Goal: Task Accomplishment & Management: Complete application form

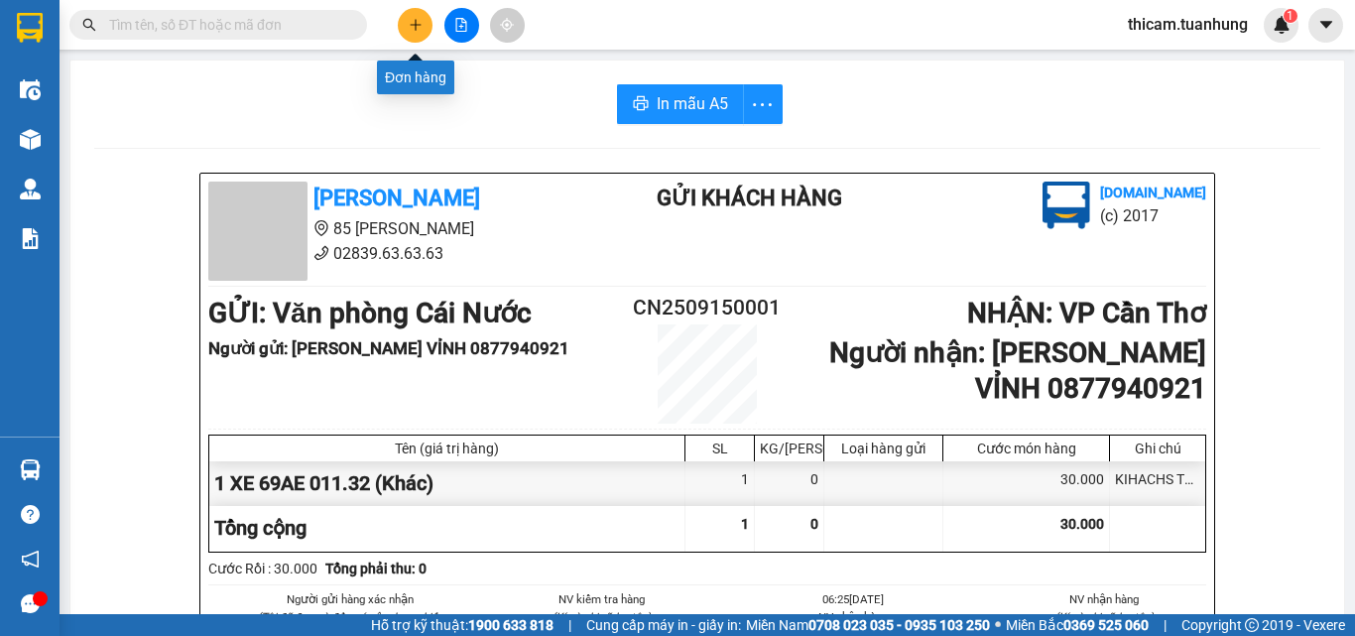
click at [401, 27] on button at bounding box center [415, 25] width 35 height 35
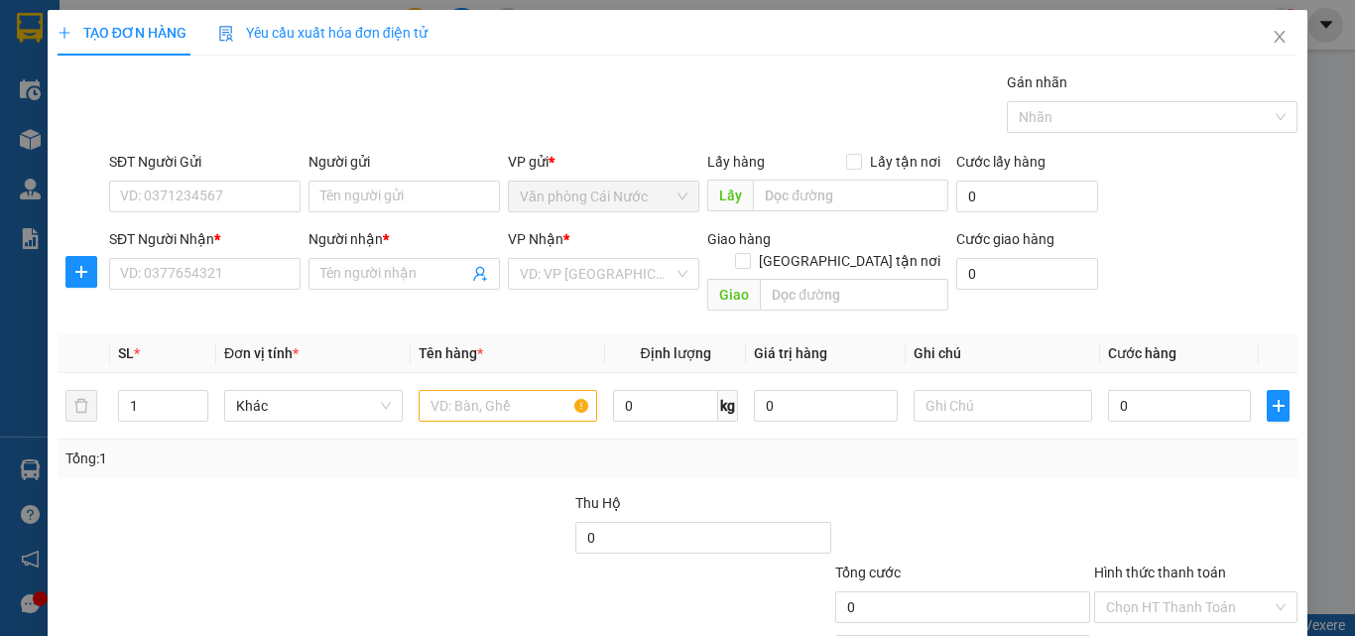
click at [165, 229] on div "SĐT Người Nhận *" at bounding box center [205, 239] width 192 height 22
click at [165, 258] on input "SĐT Người Nhận *" at bounding box center [205, 274] width 192 height 32
type input "0918"
click at [170, 200] on input "SĐT Người Gửi" at bounding box center [205, 197] width 192 height 32
type input "0918552281"
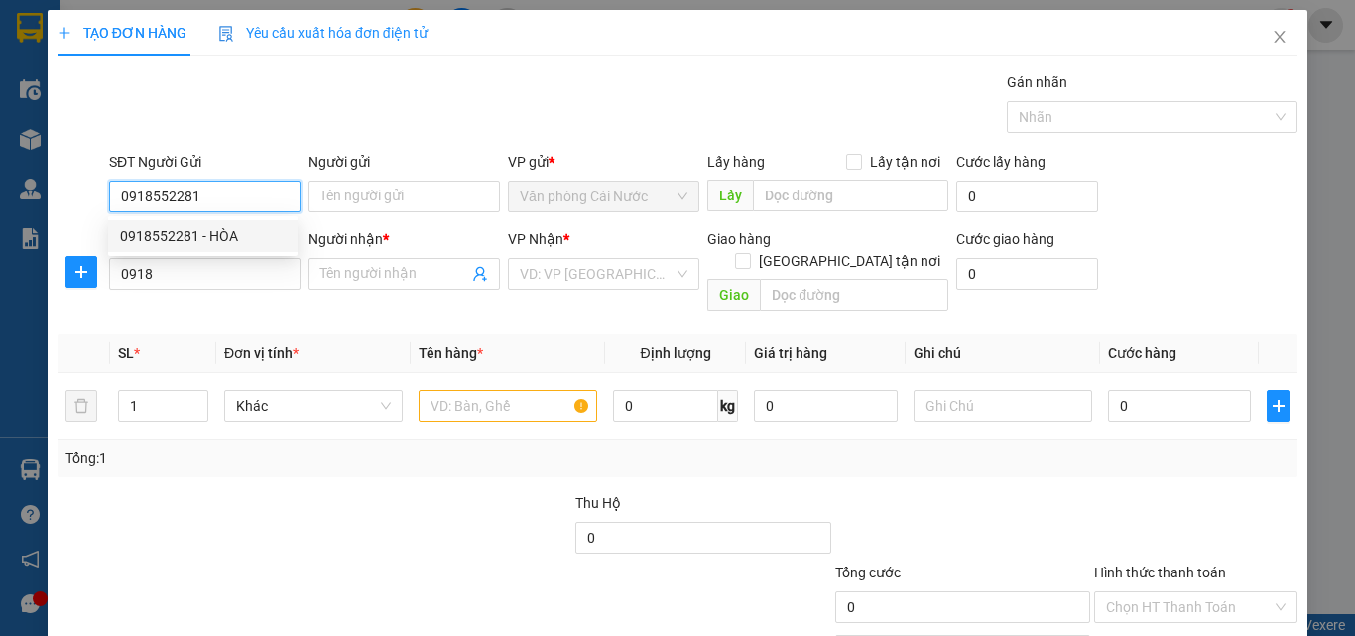
click at [169, 225] on div "0918552281 - HÒA" at bounding box center [203, 236] width 166 height 22
type input "HÒA"
type input "0918552281"
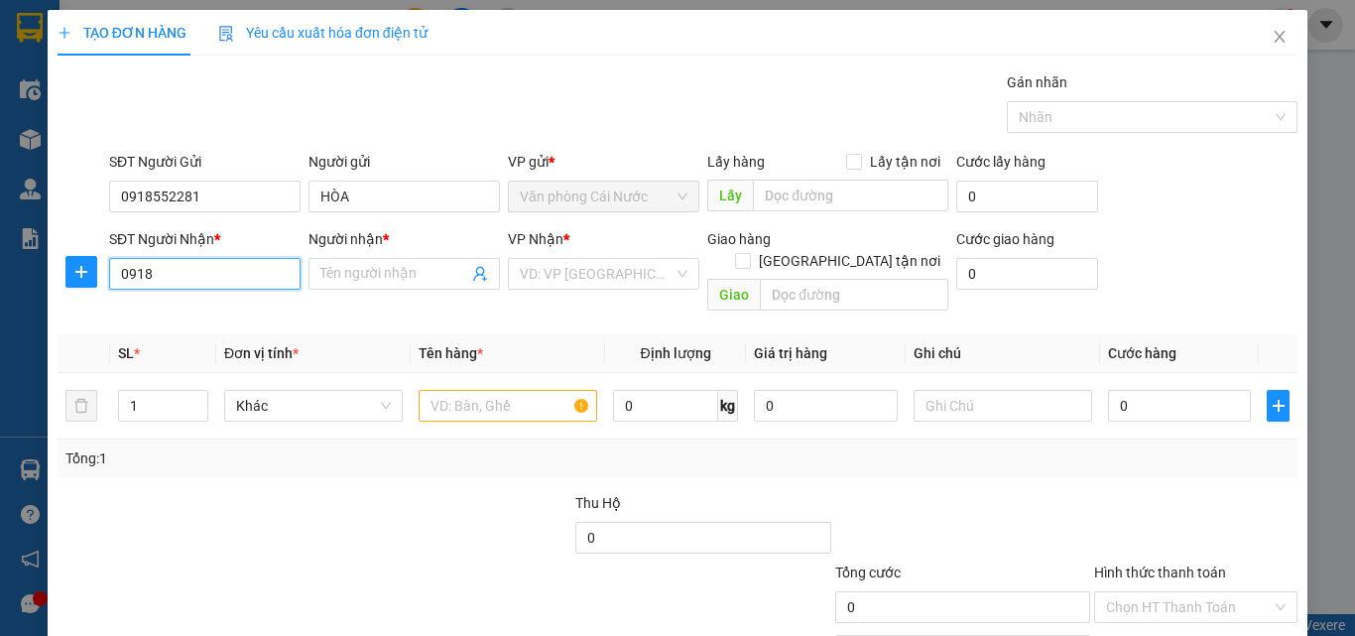
click at [190, 274] on input "0918" at bounding box center [205, 274] width 192 height 32
type input "0"
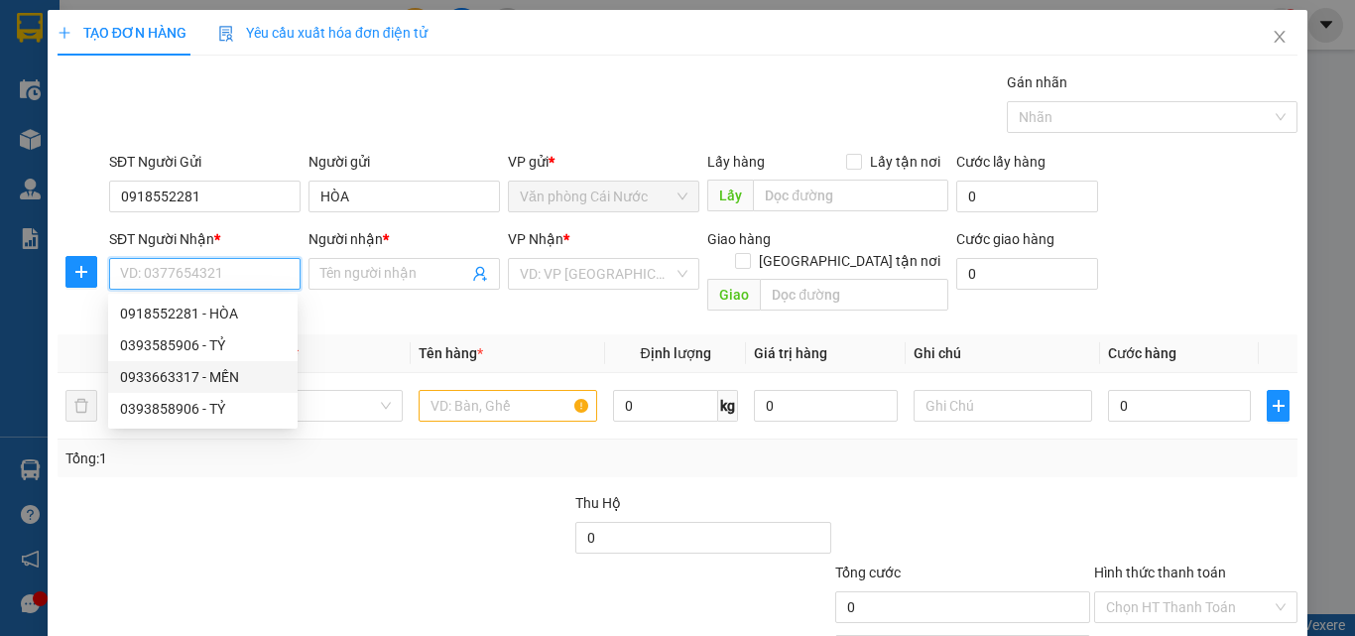
click at [179, 382] on div "0933663317 - MẾN" at bounding box center [203, 377] width 166 height 22
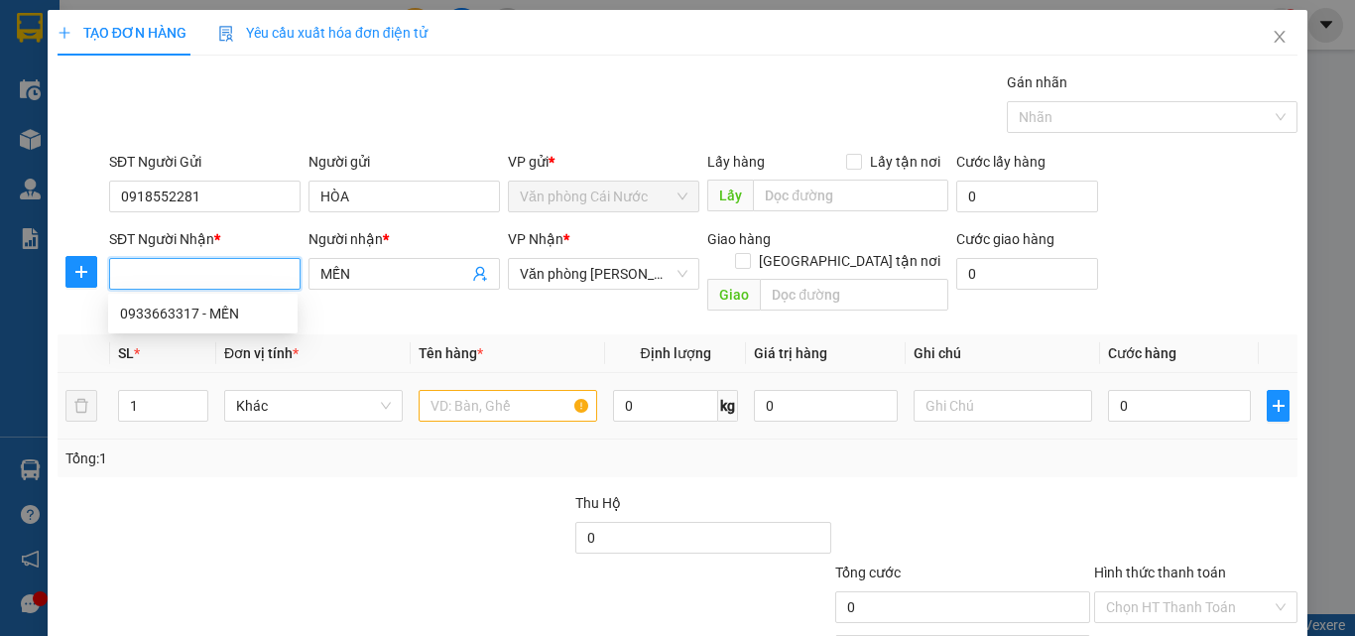
type input "0933663317"
type input "MẾN"
type input "0933663317"
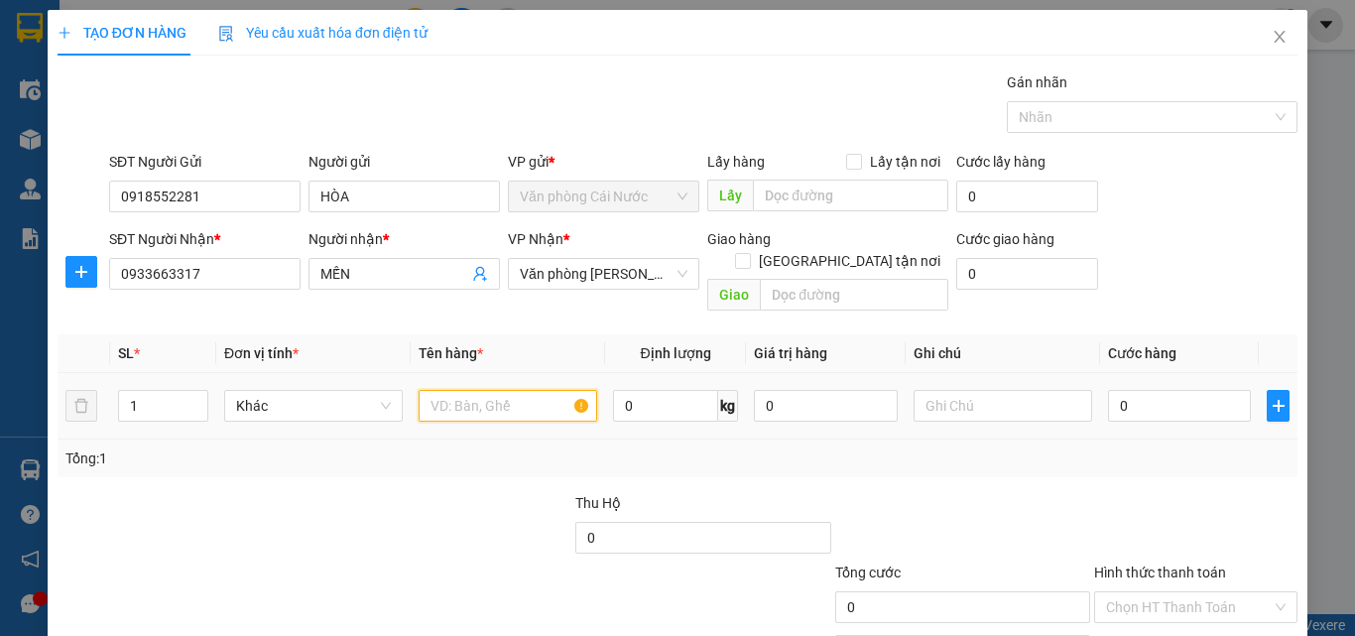
click at [495, 398] on input "text" at bounding box center [508, 406] width 179 height 32
type input "1 THÙNG"
click at [1154, 399] on input "0" at bounding box center [1179, 406] width 143 height 32
type input "4"
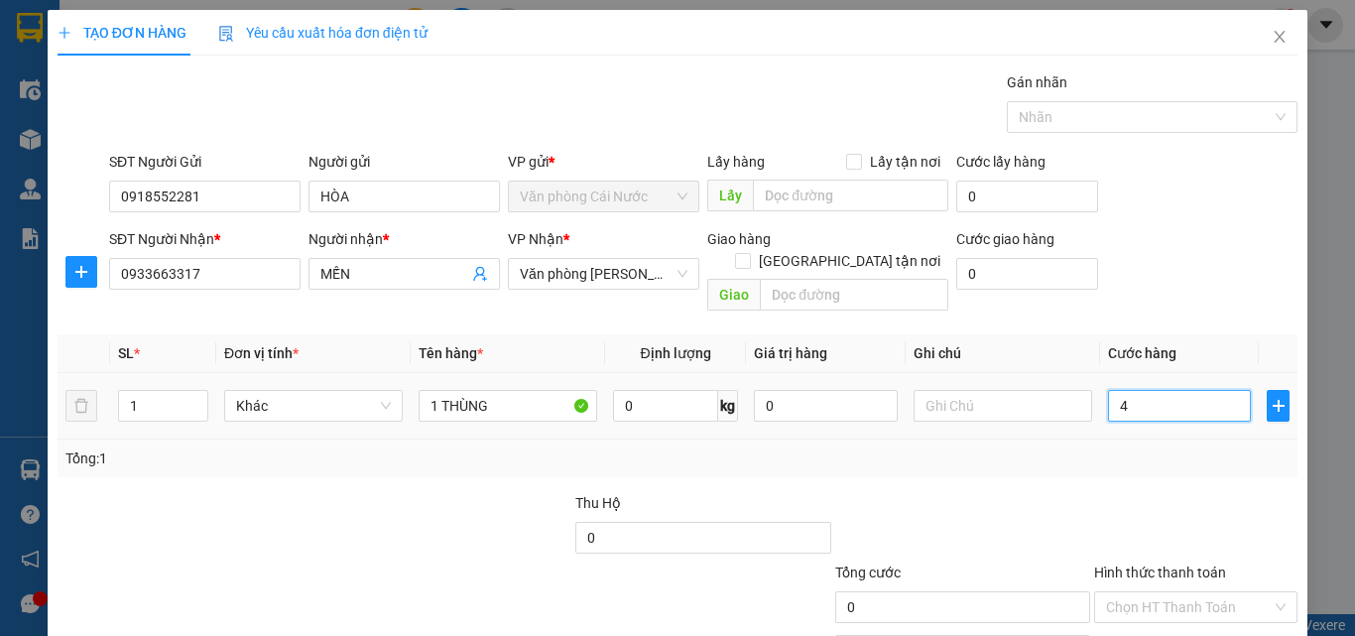
type input "4"
type input "40"
type input "40.000"
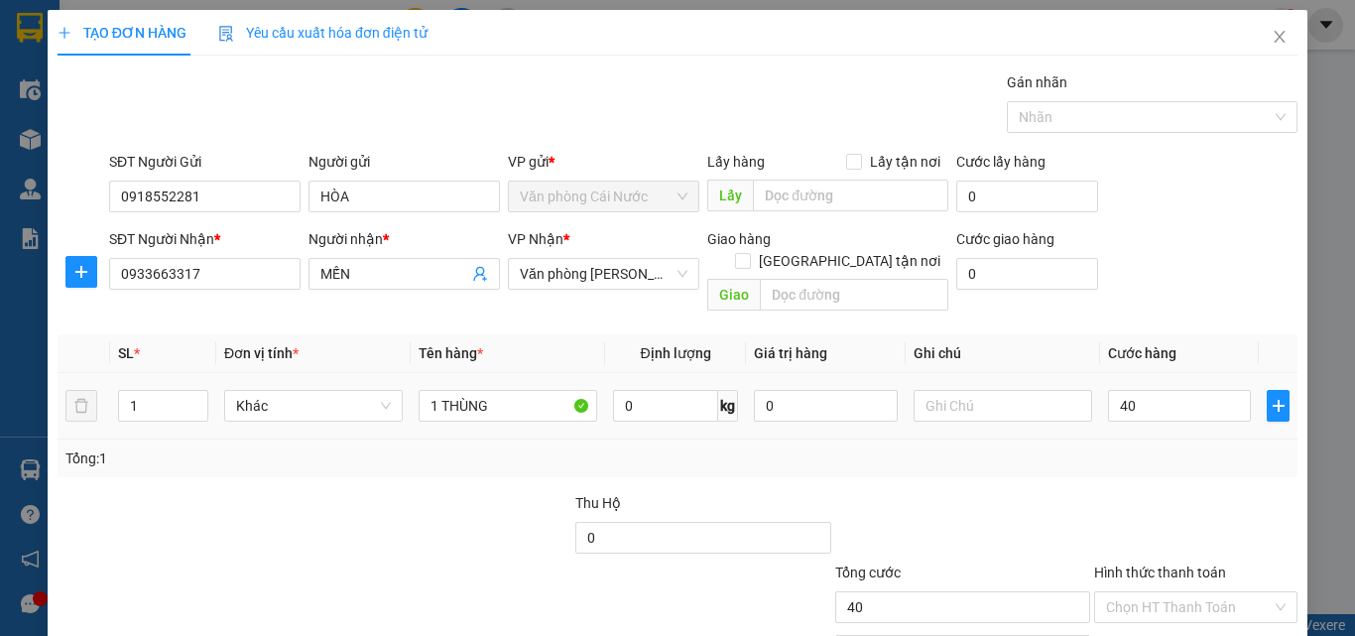
type input "40.000"
click at [1108, 492] on div at bounding box center [1195, 526] width 207 height 69
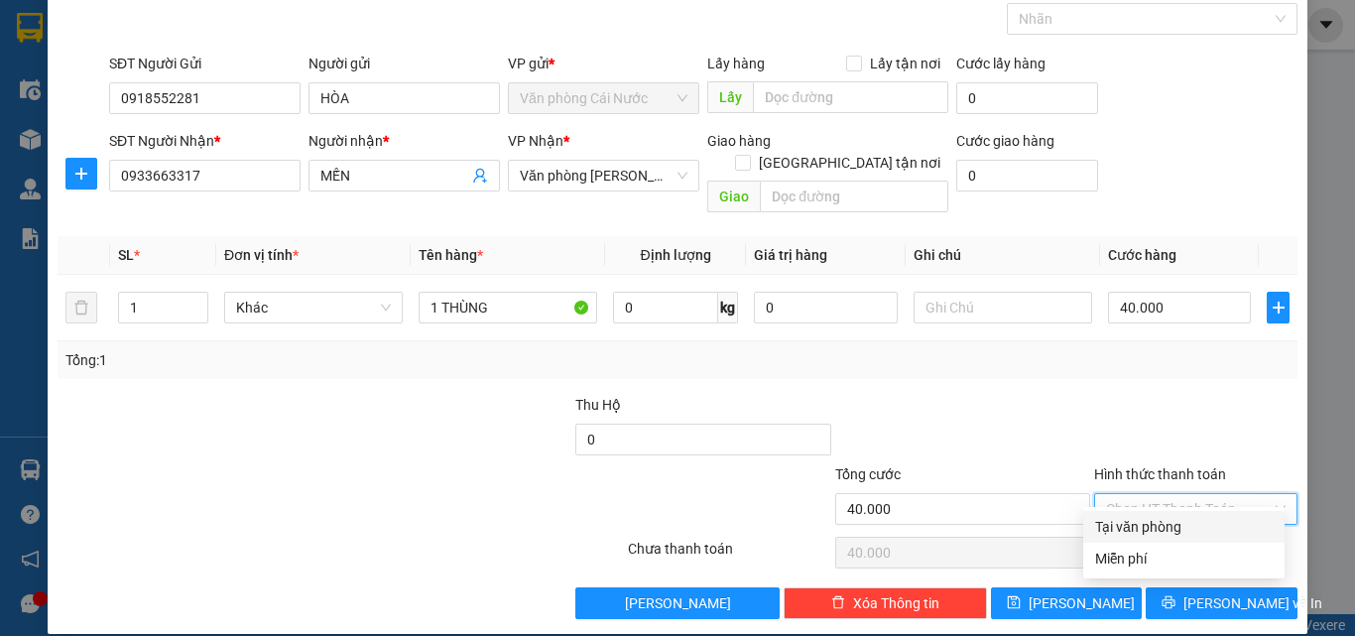
click at [1192, 494] on input "Hình thức thanh toán" at bounding box center [1189, 509] width 166 height 30
click at [1126, 531] on div "Tại văn phòng" at bounding box center [1184, 527] width 178 height 22
type input "0"
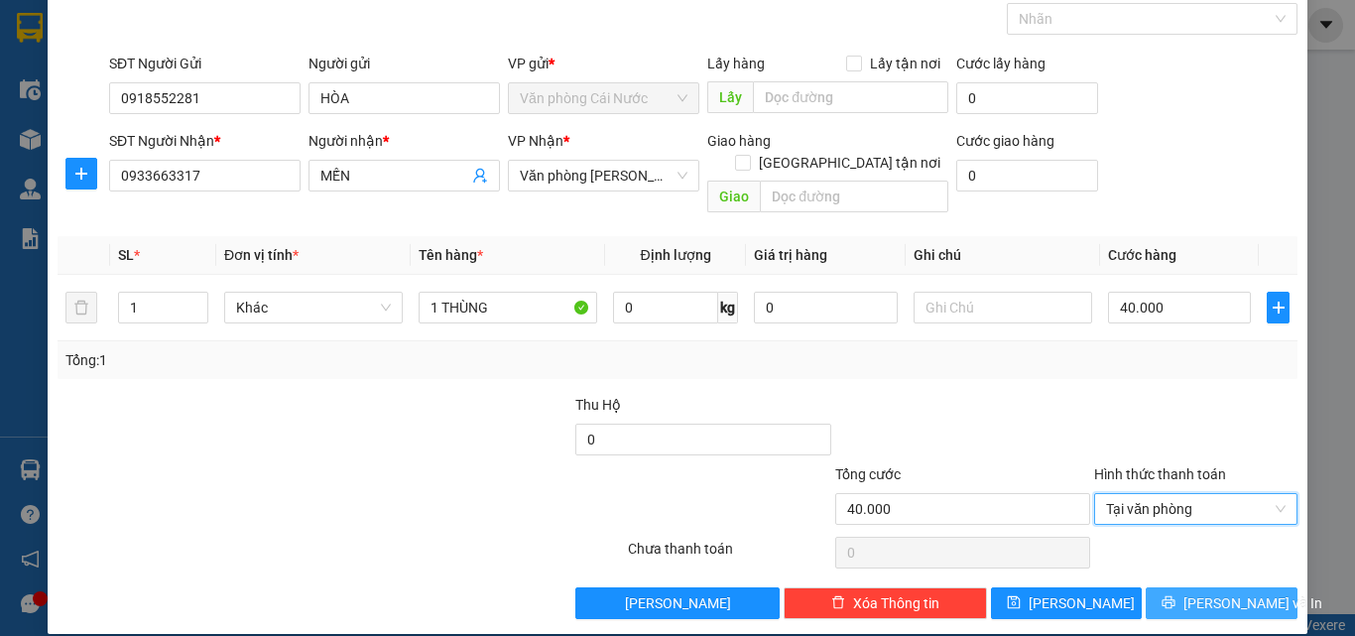
click at [1214, 592] on span "[PERSON_NAME] và In" at bounding box center [1253, 603] width 139 height 22
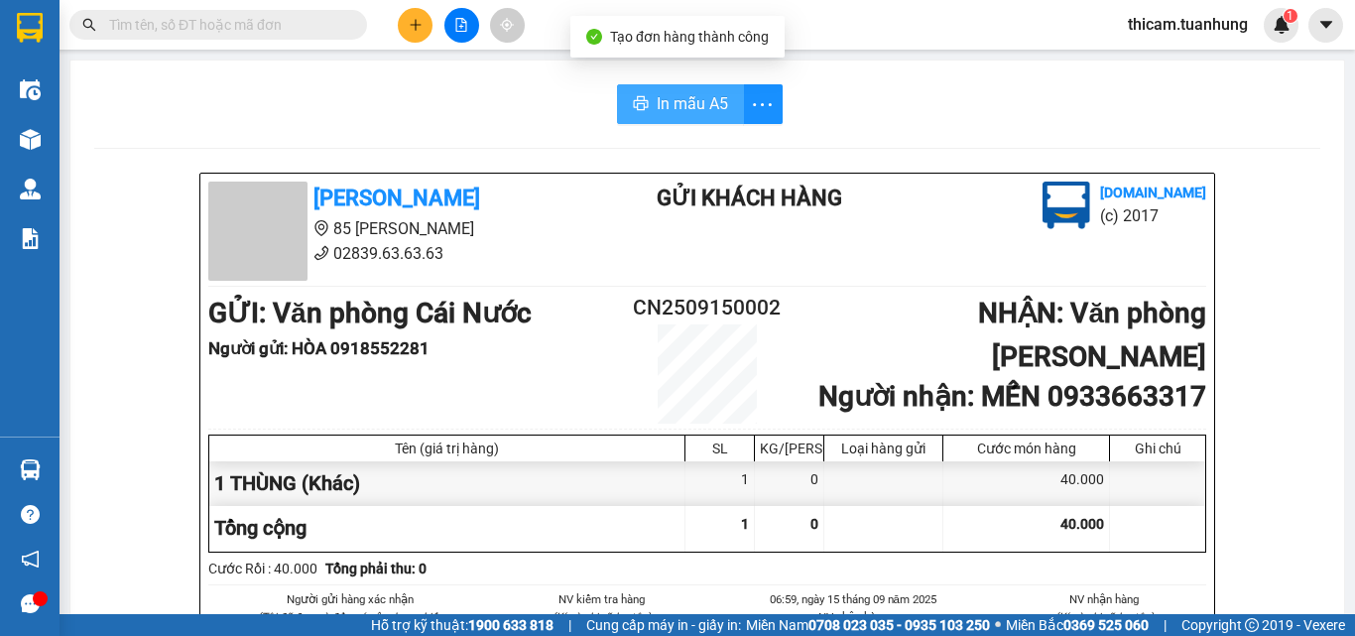
click at [686, 113] on span "In mẫu A5" at bounding box center [692, 103] width 71 height 25
click at [312, 19] on input "text" at bounding box center [226, 25] width 234 height 22
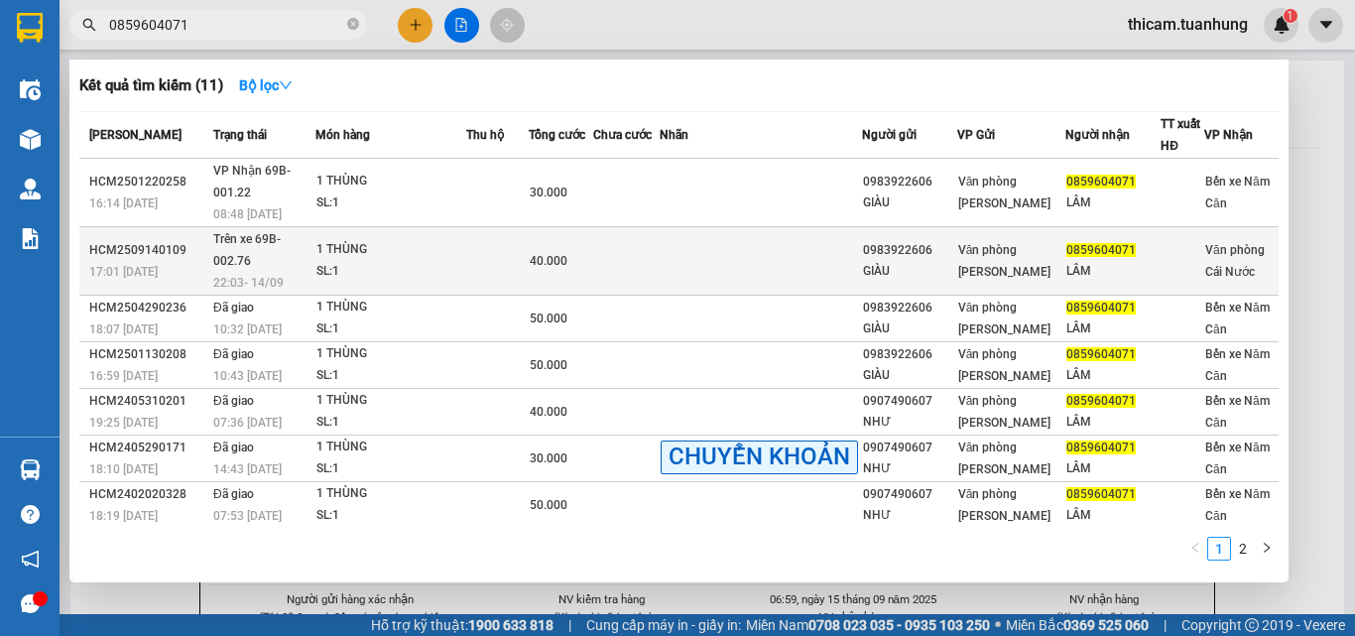
type input "0859604071"
click at [1030, 250] on div "Văn phòng [PERSON_NAME]" at bounding box center [1012, 261] width 106 height 44
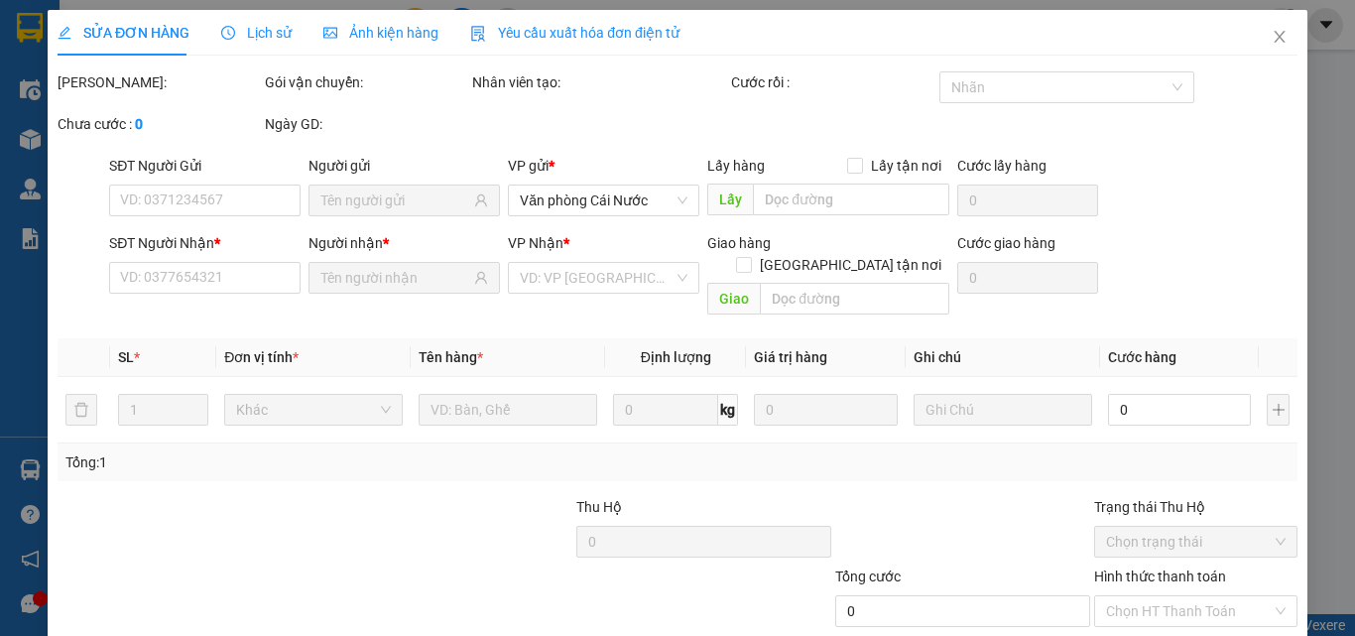
type input "0983922606"
type input "GIÀU"
type input "0859604071"
type input "LÂM"
type input "40.000"
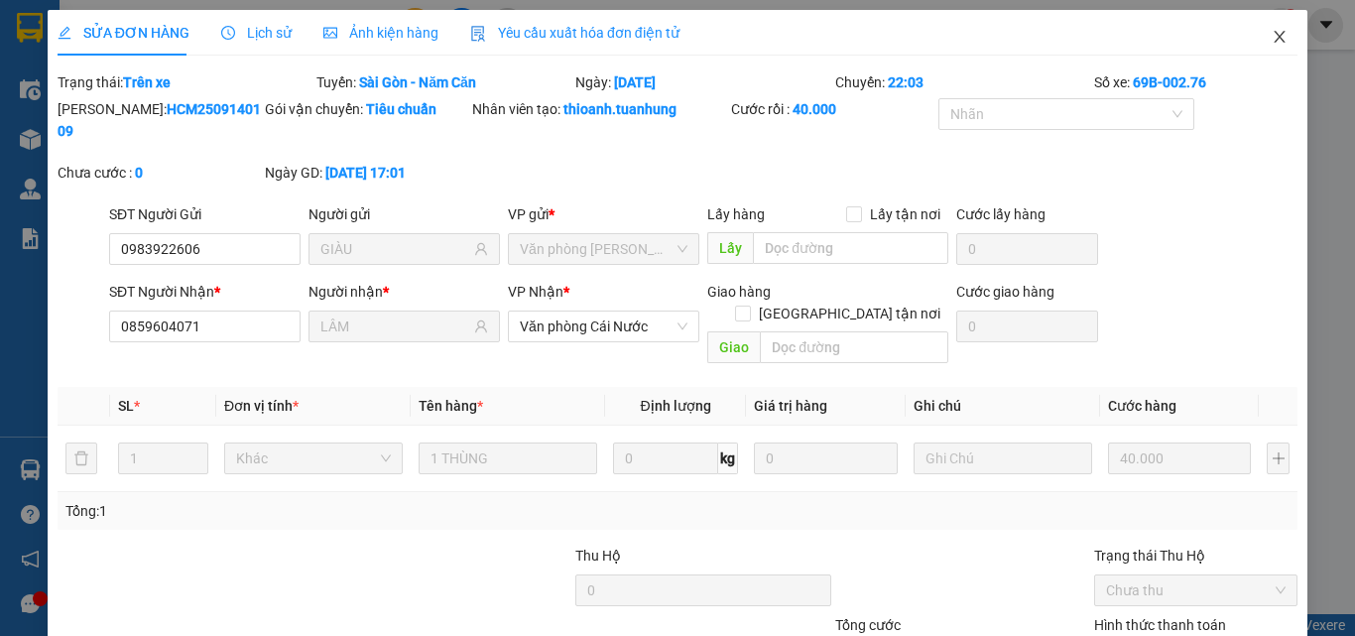
click at [1272, 38] on icon "close" at bounding box center [1280, 37] width 16 height 16
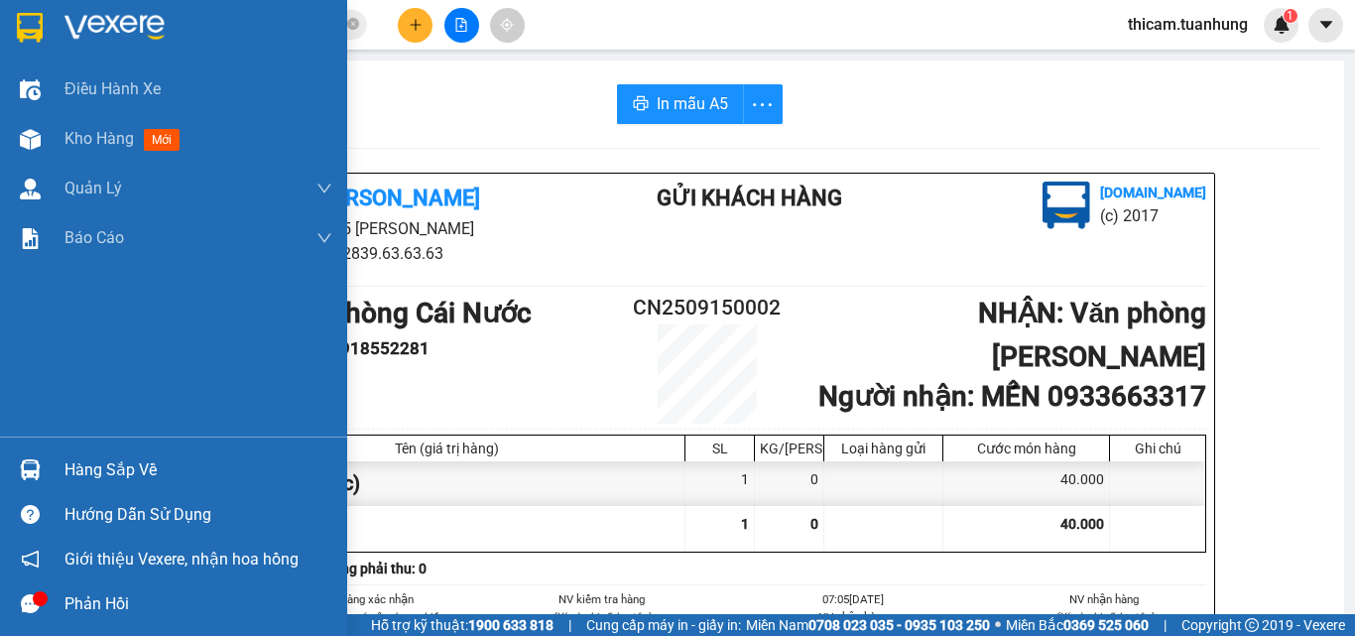
click at [156, 469] on div "Hàng sắp về" at bounding box center [198, 470] width 268 height 30
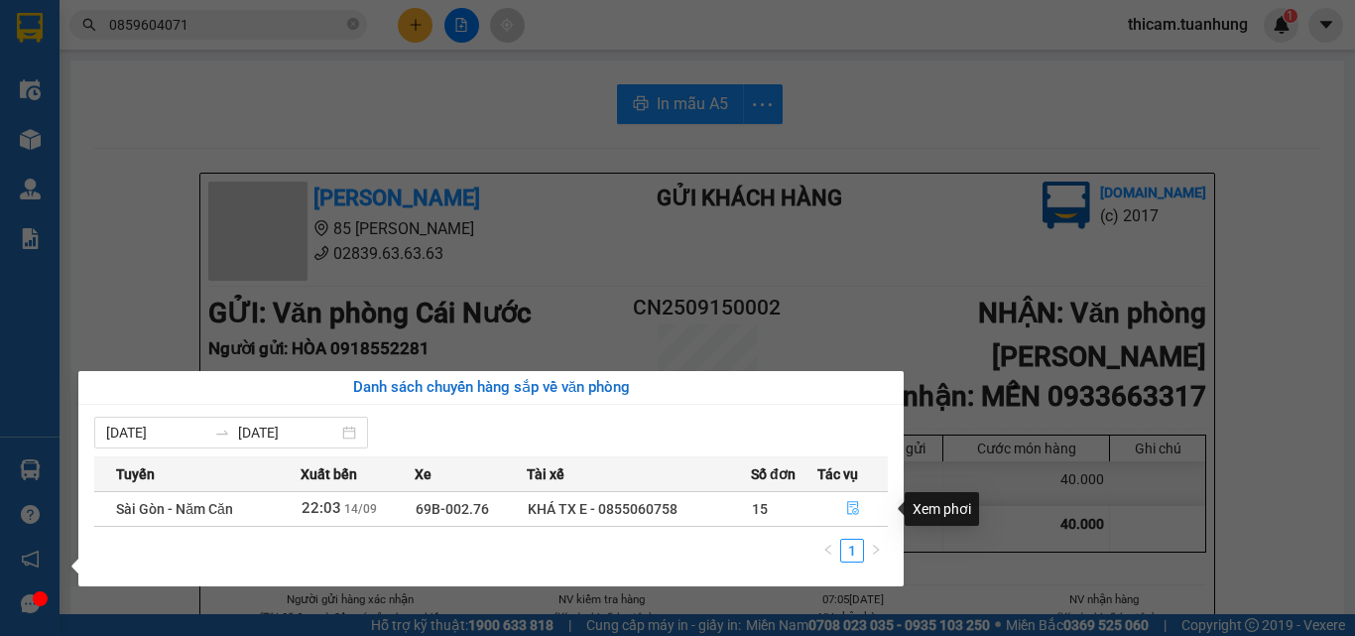
click at [850, 511] on icon "file-done" at bounding box center [853, 508] width 14 height 14
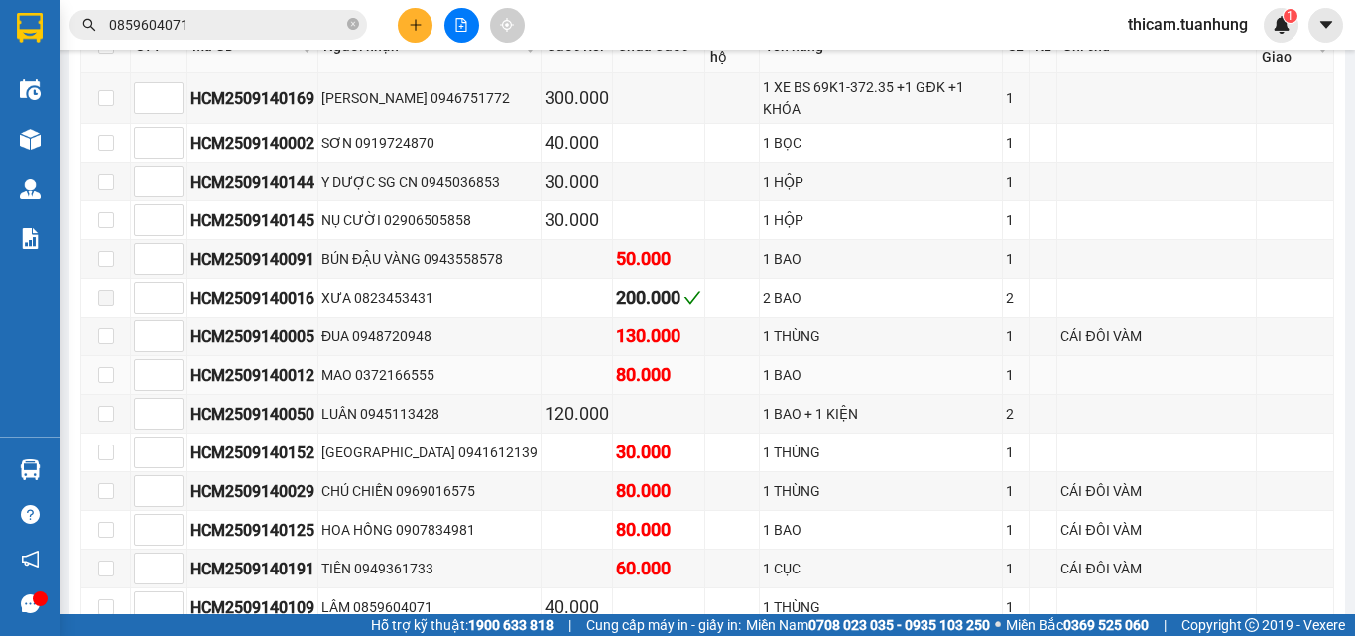
scroll to position [99, 0]
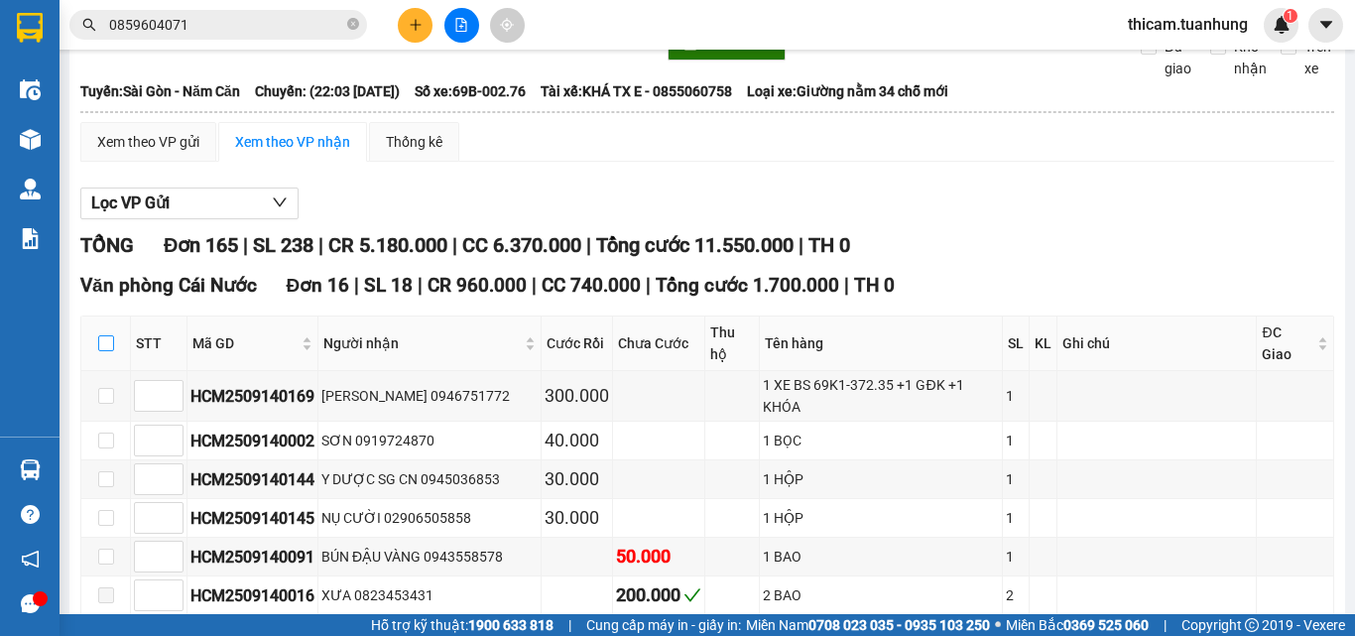
click at [111, 350] on input "checkbox" at bounding box center [106, 343] width 16 height 16
checkbox input "true"
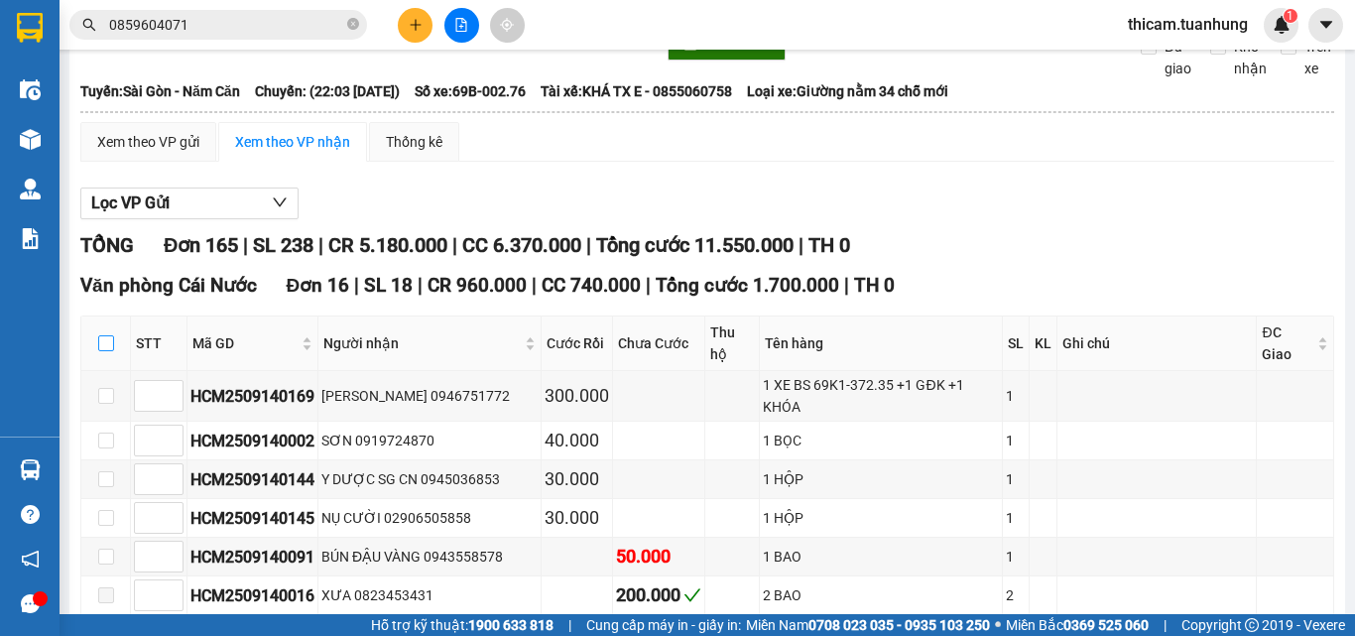
checkbox input "true"
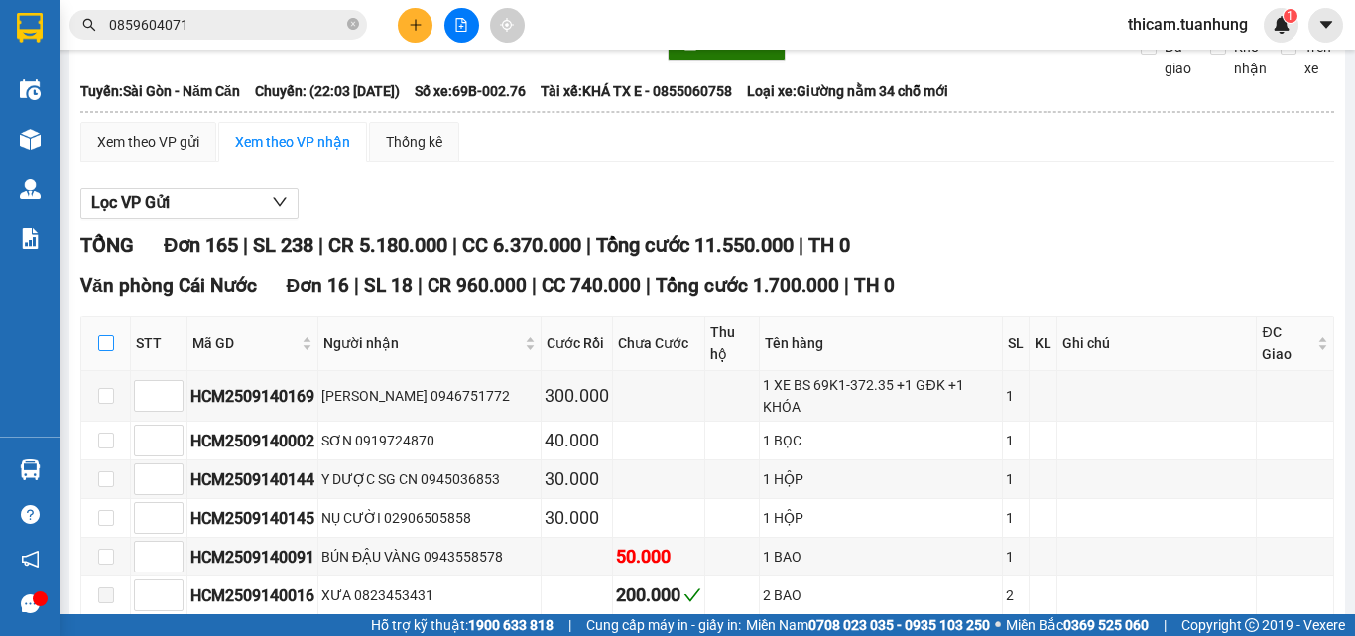
checkbox input "true"
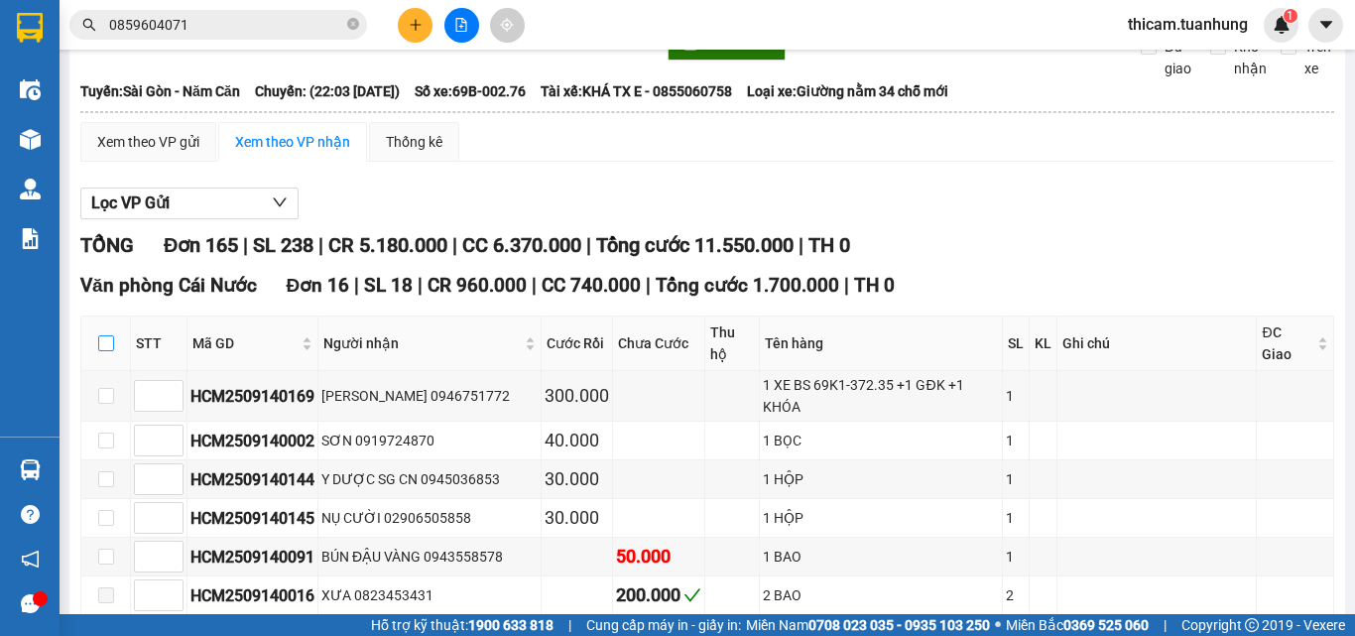
checkbox input "true"
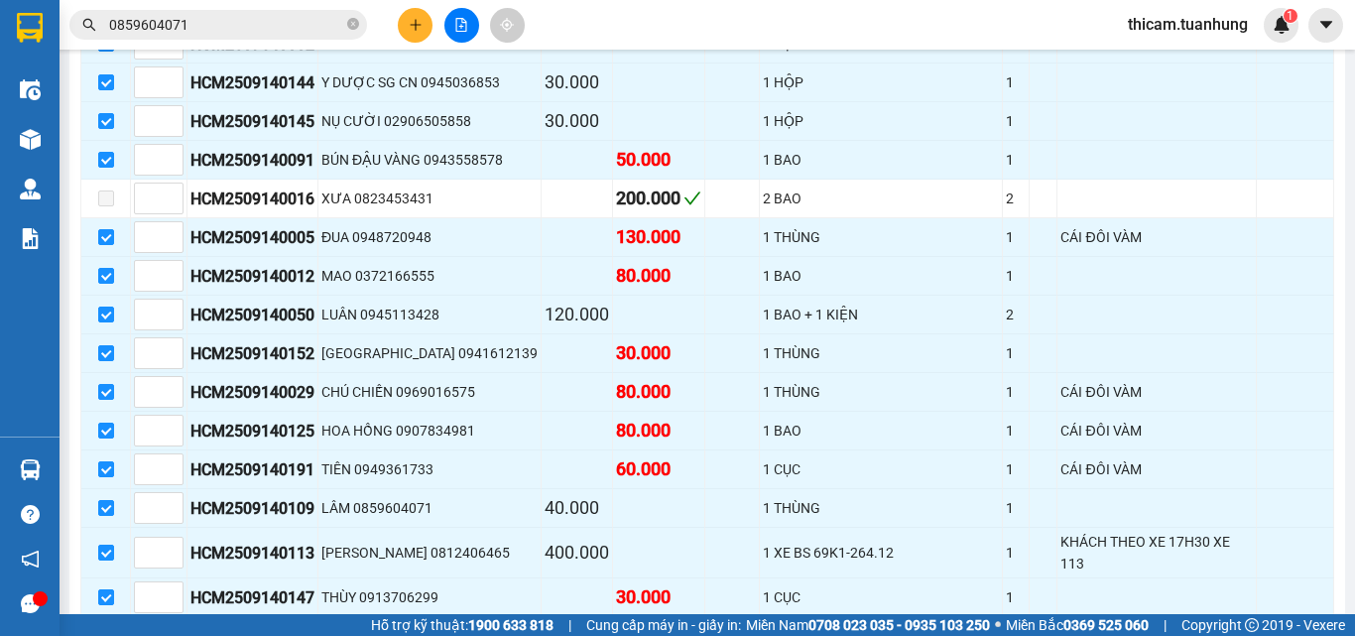
scroll to position [893, 0]
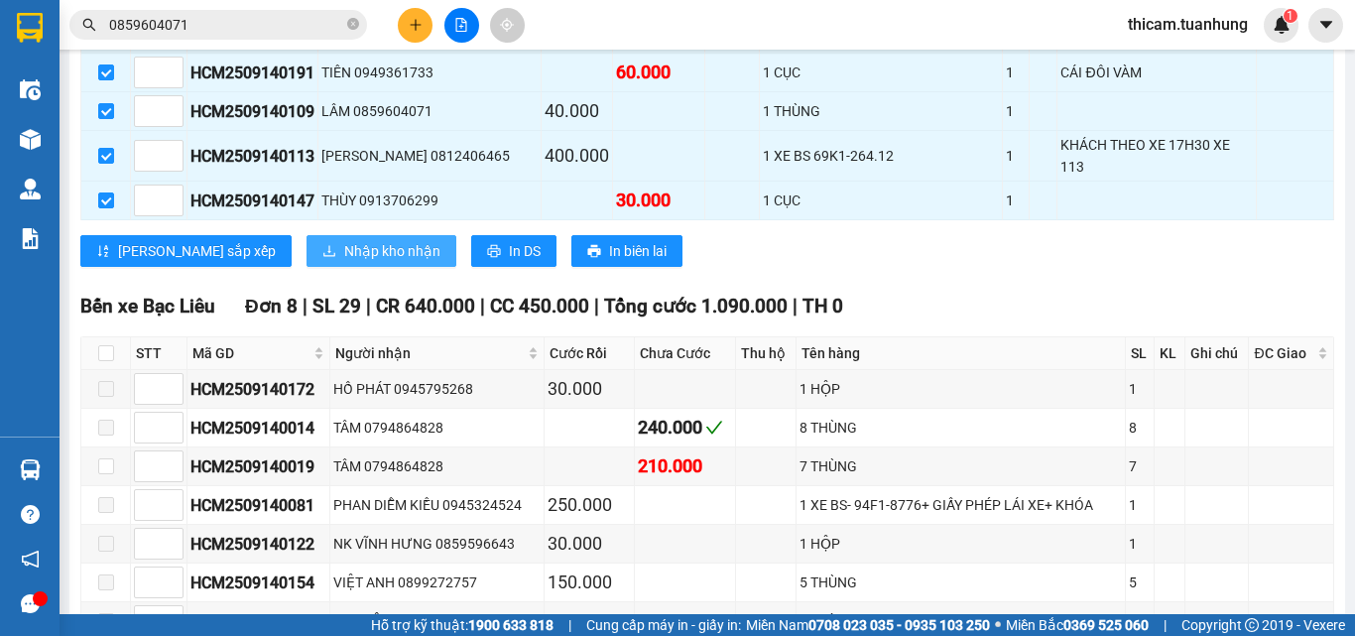
click at [344, 240] on span "Nhập kho nhận" at bounding box center [392, 251] width 96 height 22
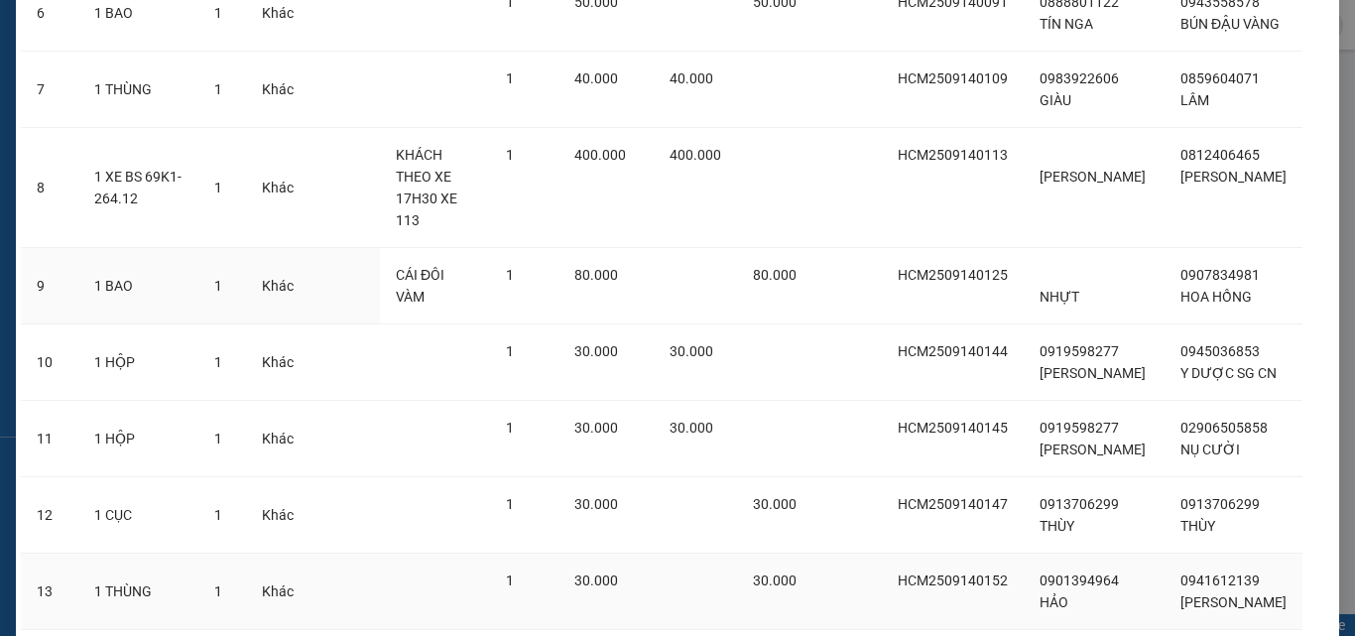
scroll to position [953, 0]
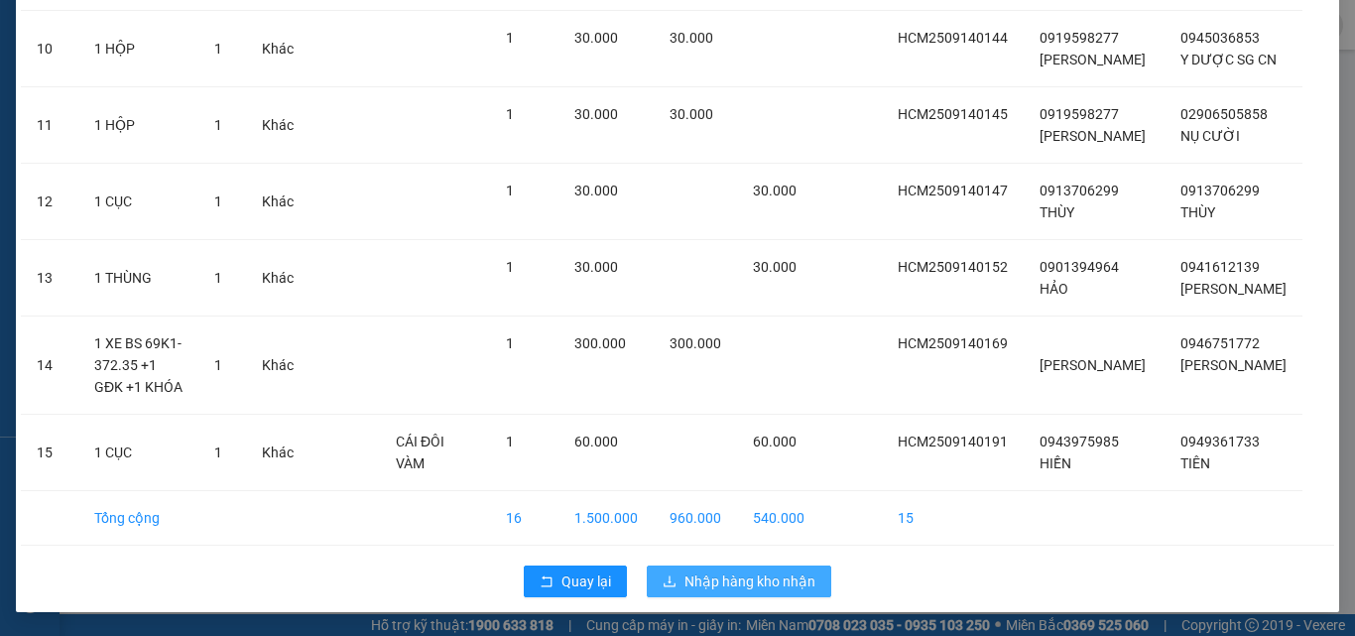
click at [730, 588] on span "Nhập hàng kho nhận" at bounding box center [750, 582] width 131 height 22
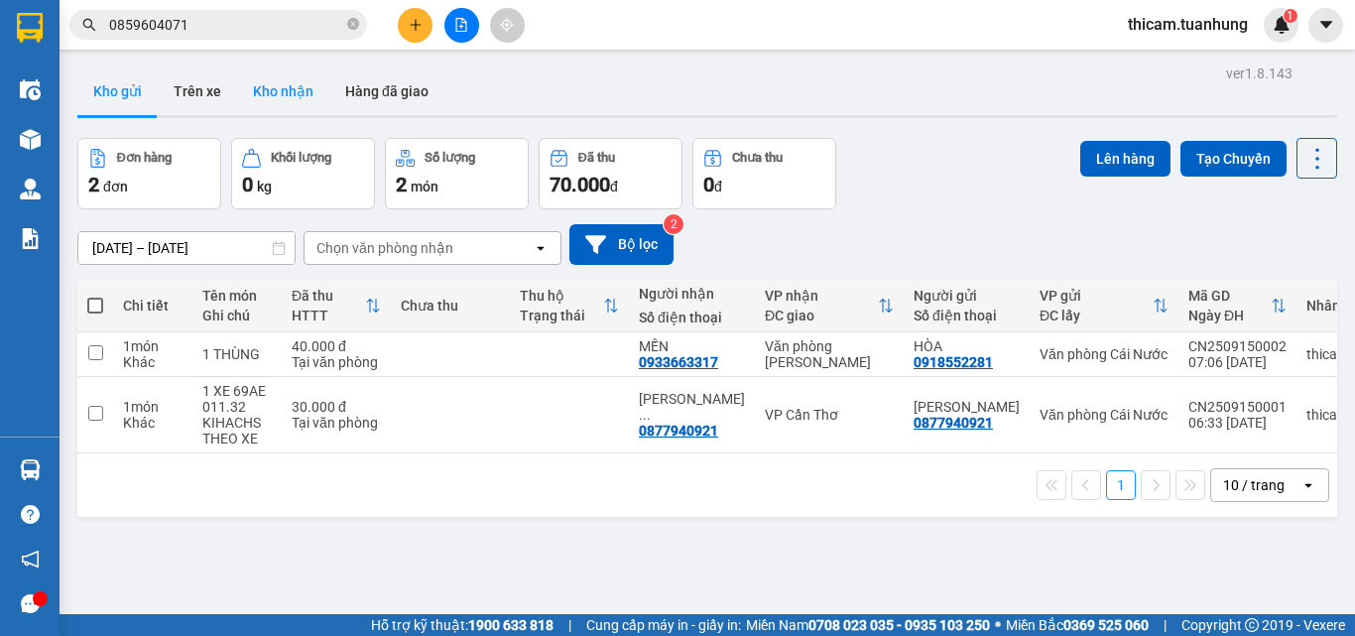
click at [263, 88] on button "Kho nhận" at bounding box center [283, 91] width 92 height 48
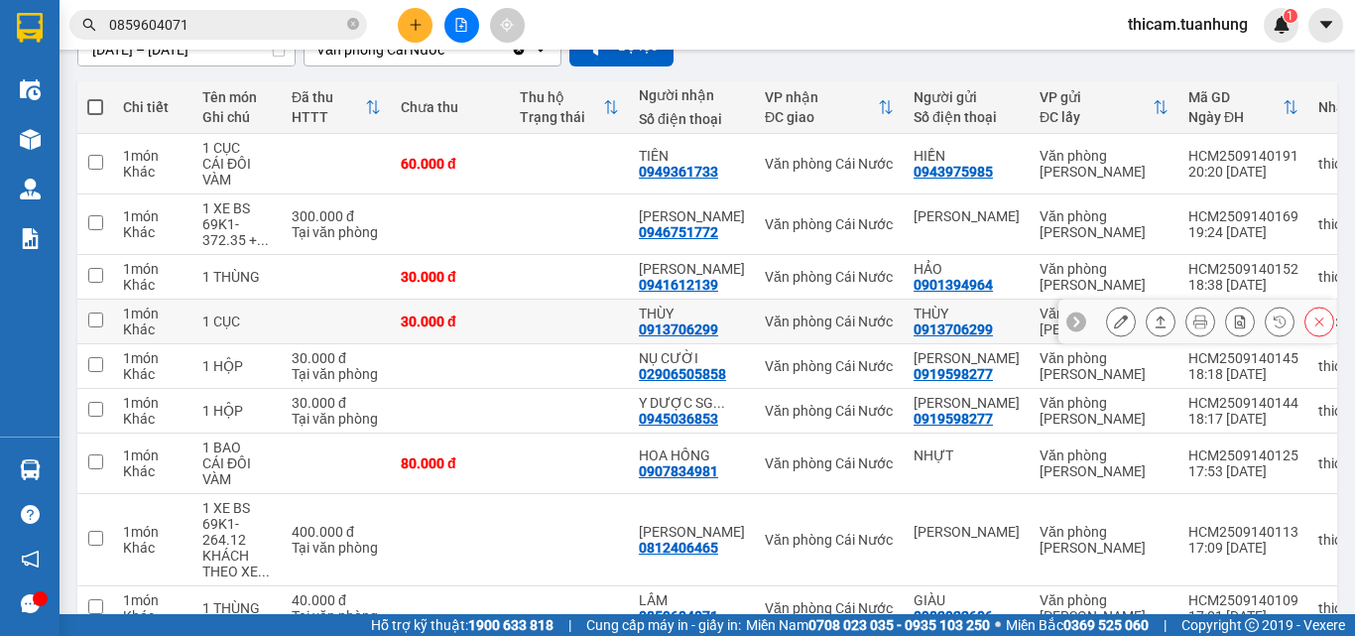
scroll to position [381, 0]
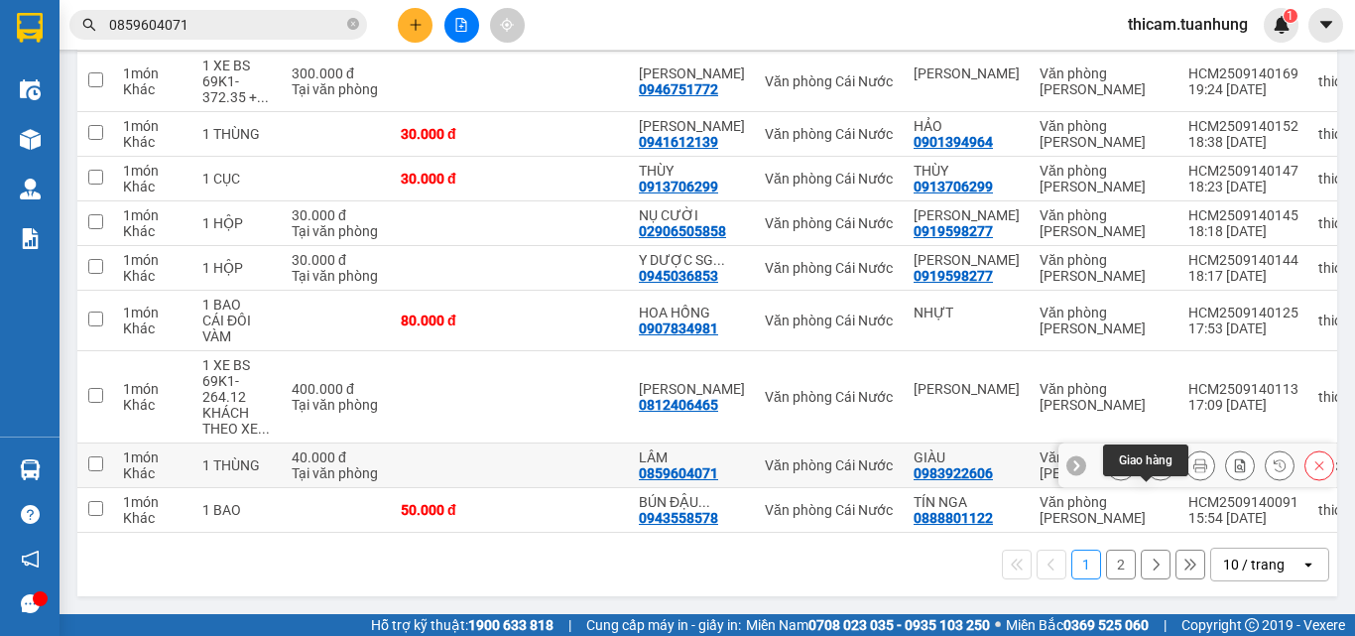
click at [1156, 463] on icon at bounding box center [1161, 465] width 11 height 12
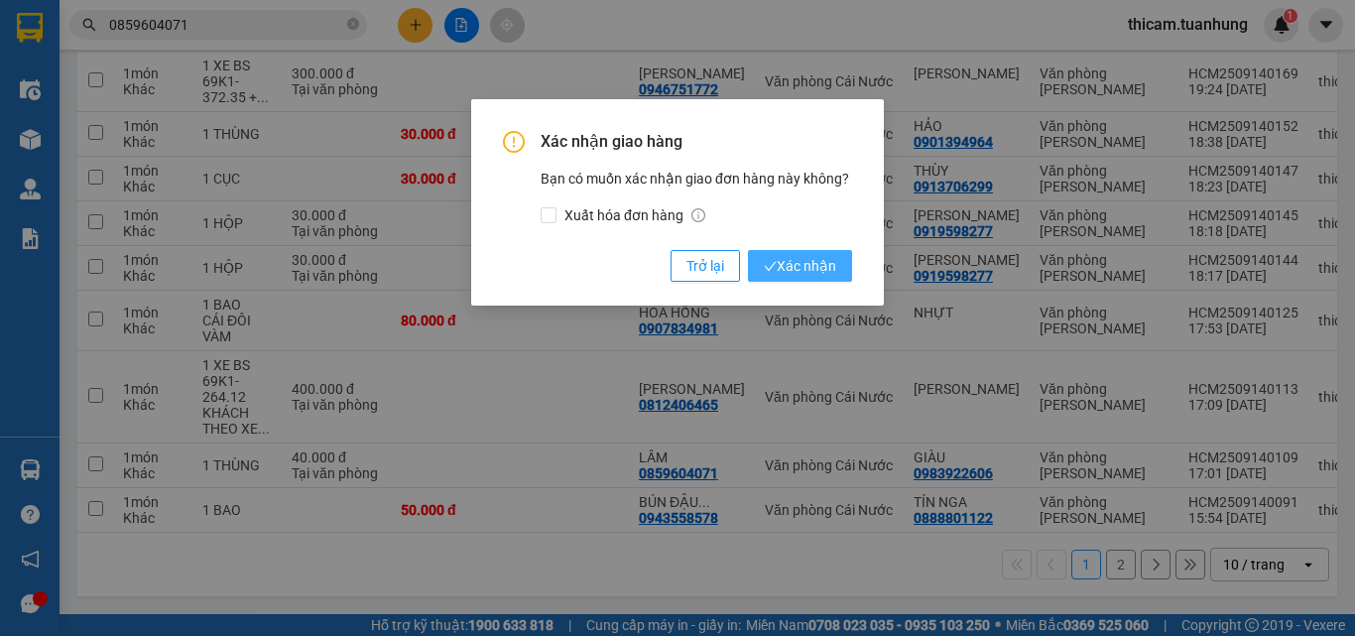
click at [801, 267] on span "Xác nhận" at bounding box center [800, 266] width 72 height 22
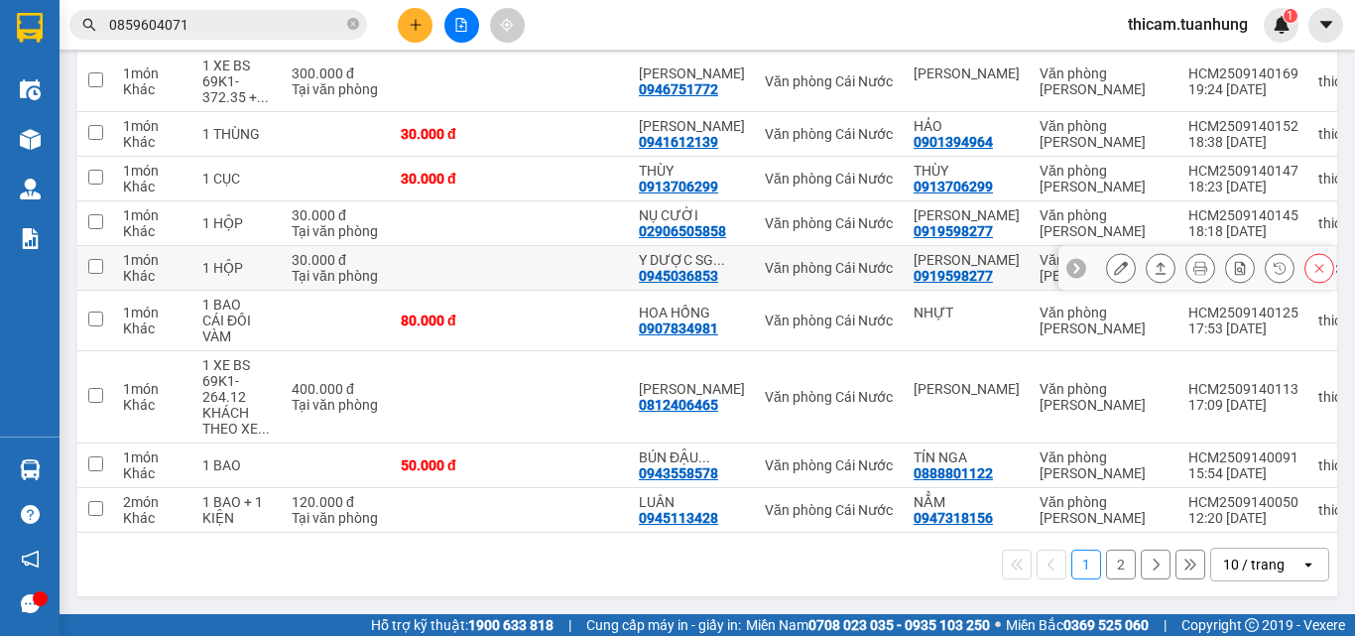
scroll to position [282, 0]
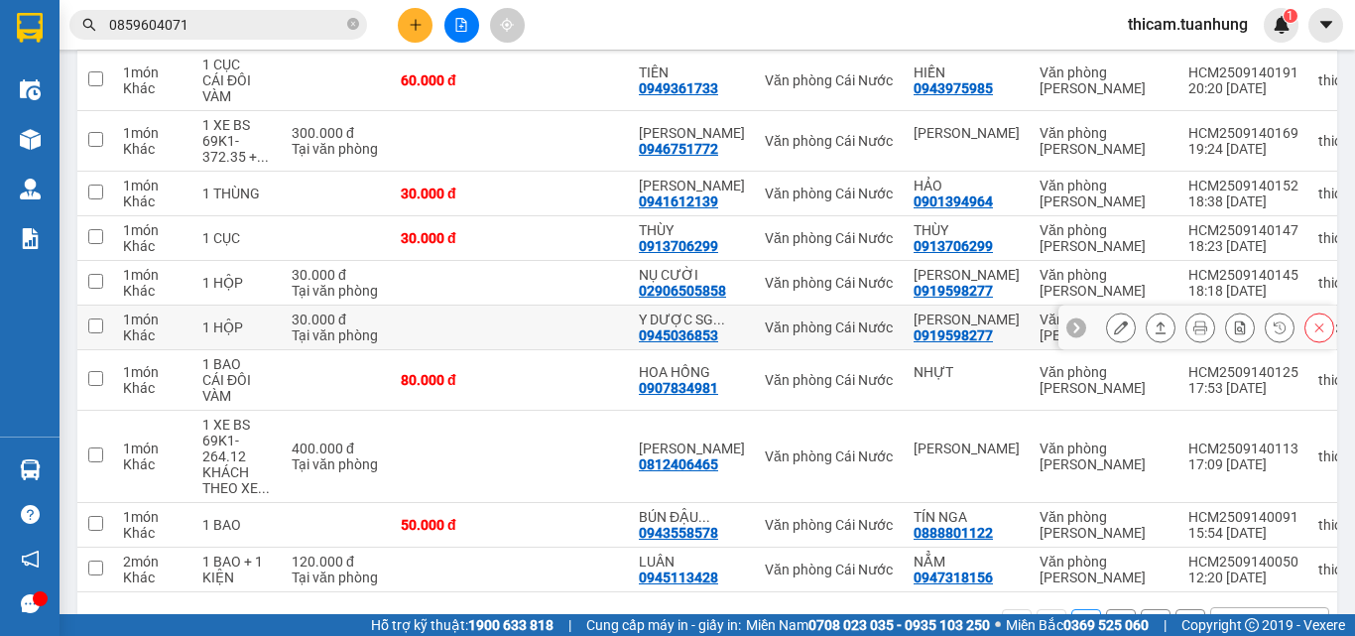
click at [1154, 345] on button at bounding box center [1161, 328] width 28 height 35
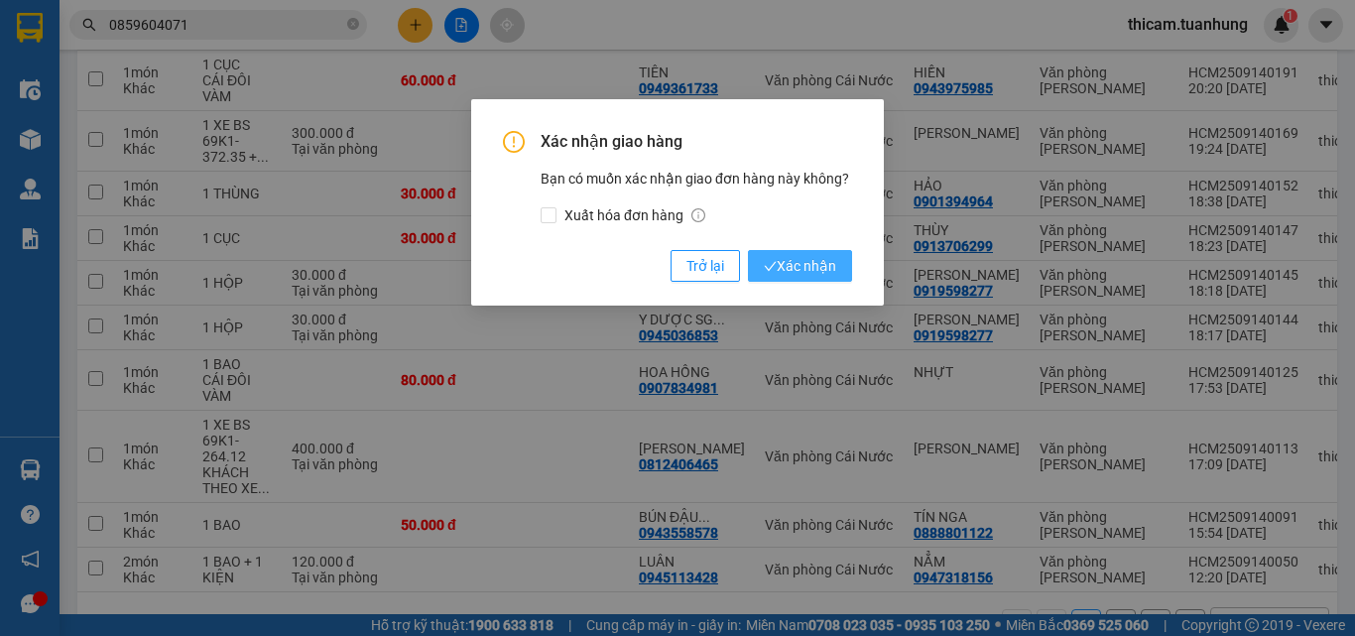
click at [808, 264] on span "Xác nhận" at bounding box center [800, 266] width 72 height 22
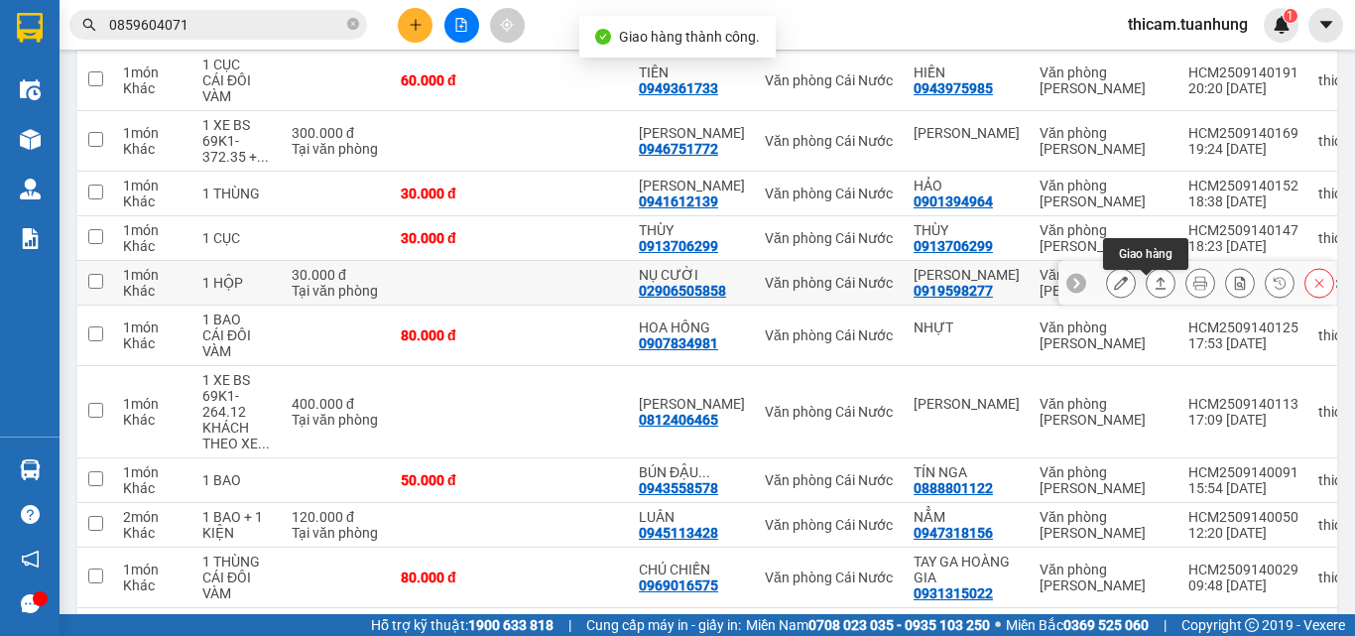
click at [1154, 290] on icon at bounding box center [1161, 283] width 14 height 14
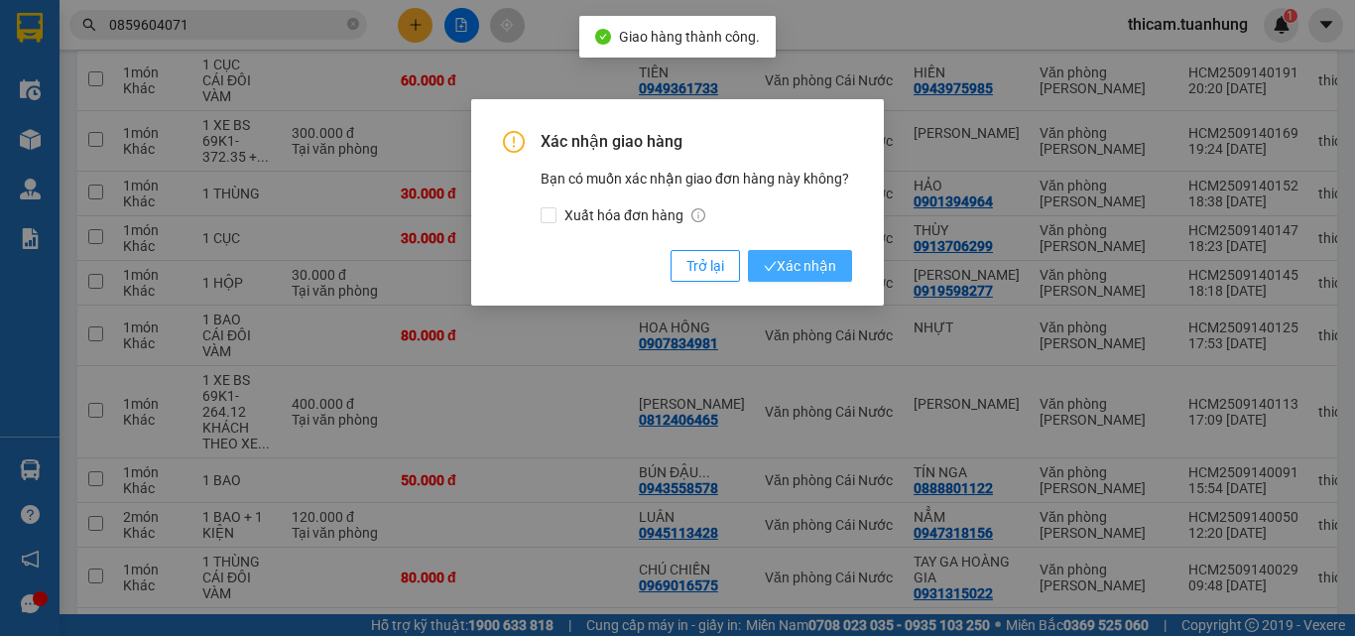
click at [836, 268] on button "Xác nhận" at bounding box center [800, 266] width 104 height 32
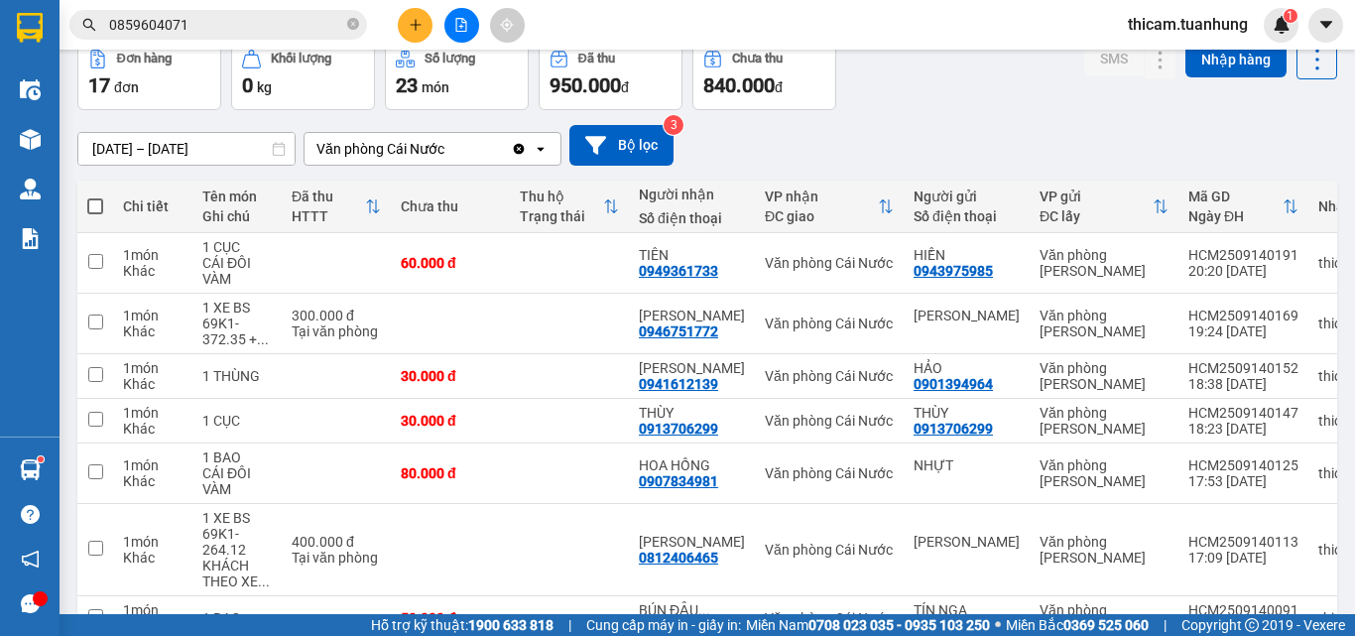
scroll to position [0, 0]
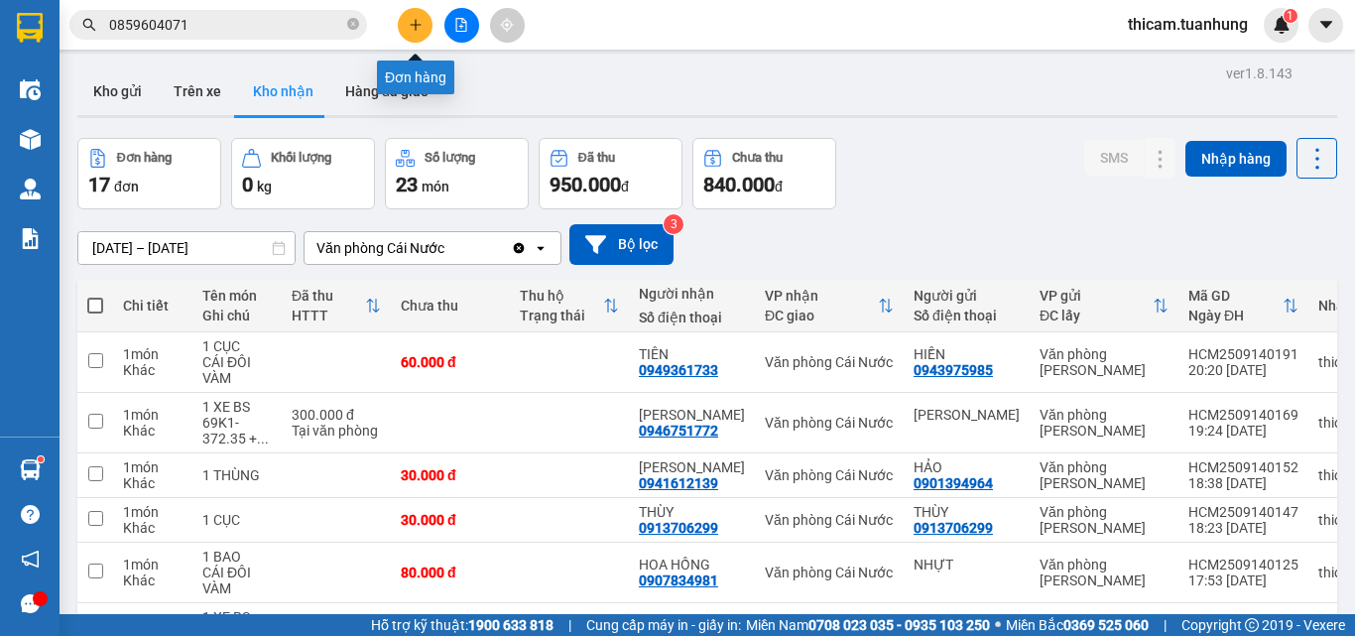
click at [415, 28] on icon "plus" at bounding box center [416, 25] width 14 height 14
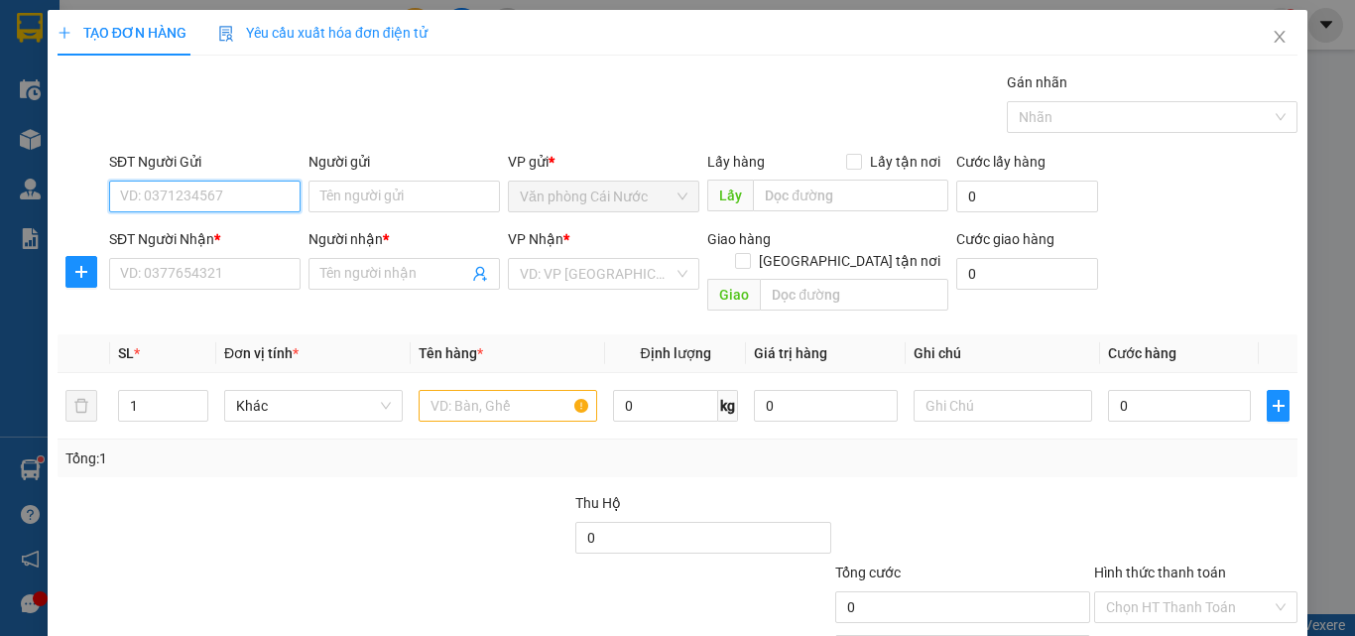
click at [256, 203] on input "SĐT Người Gửi" at bounding box center [205, 197] width 192 height 32
type input "0912001660"
click at [192, 228] on div "0912001660 - NGOAN" at bounding box center [203, 236] width 166 height 22
type input "NGOAN"
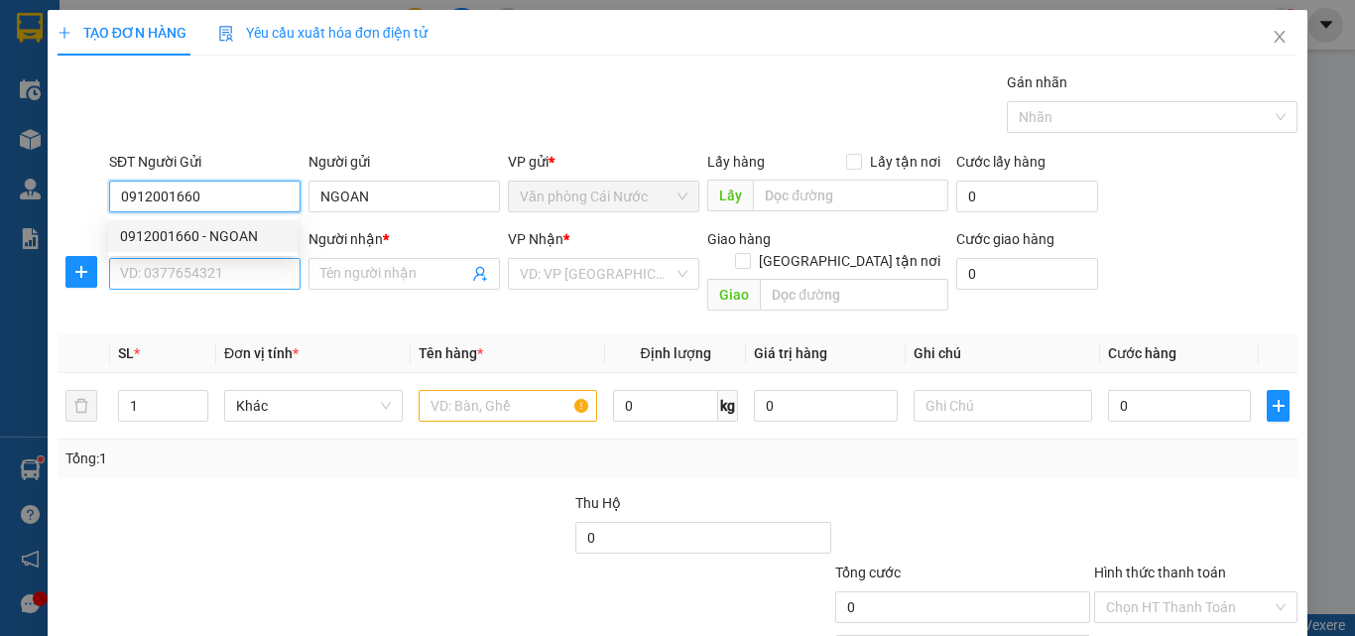
type input "0912001660"
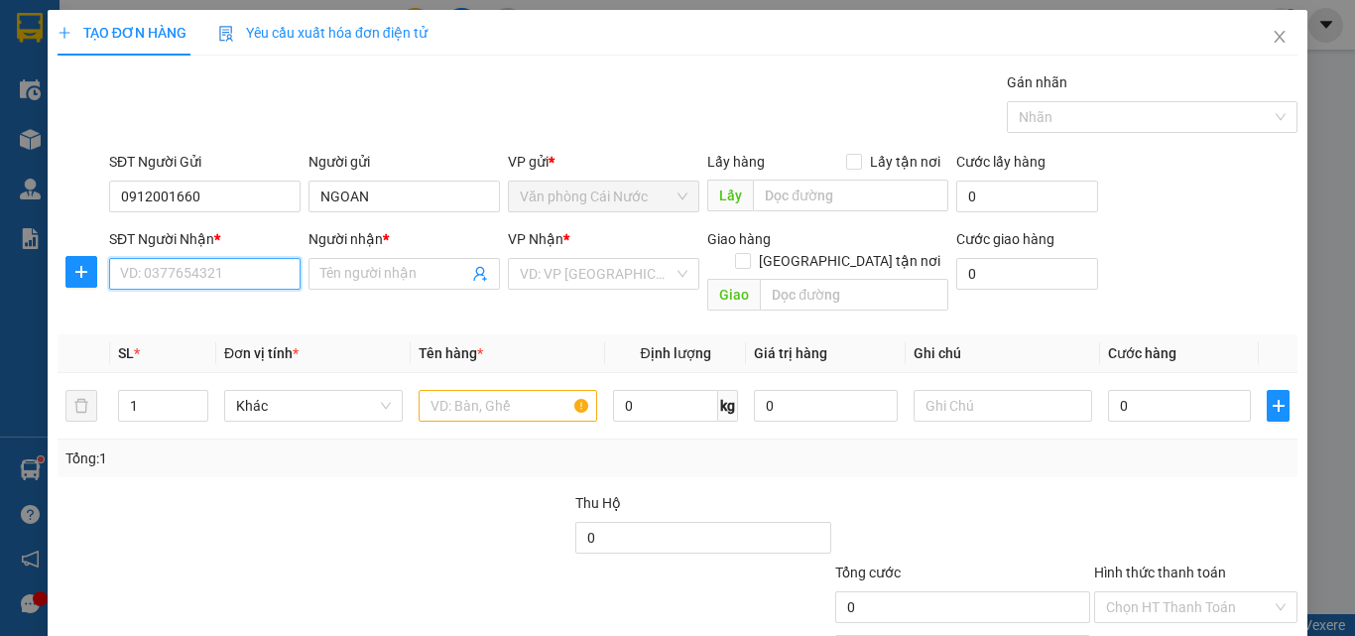
click at [212, 273] on input "SĐT Người Nhận *" at bounding box center [205, 274] width 192 height 32
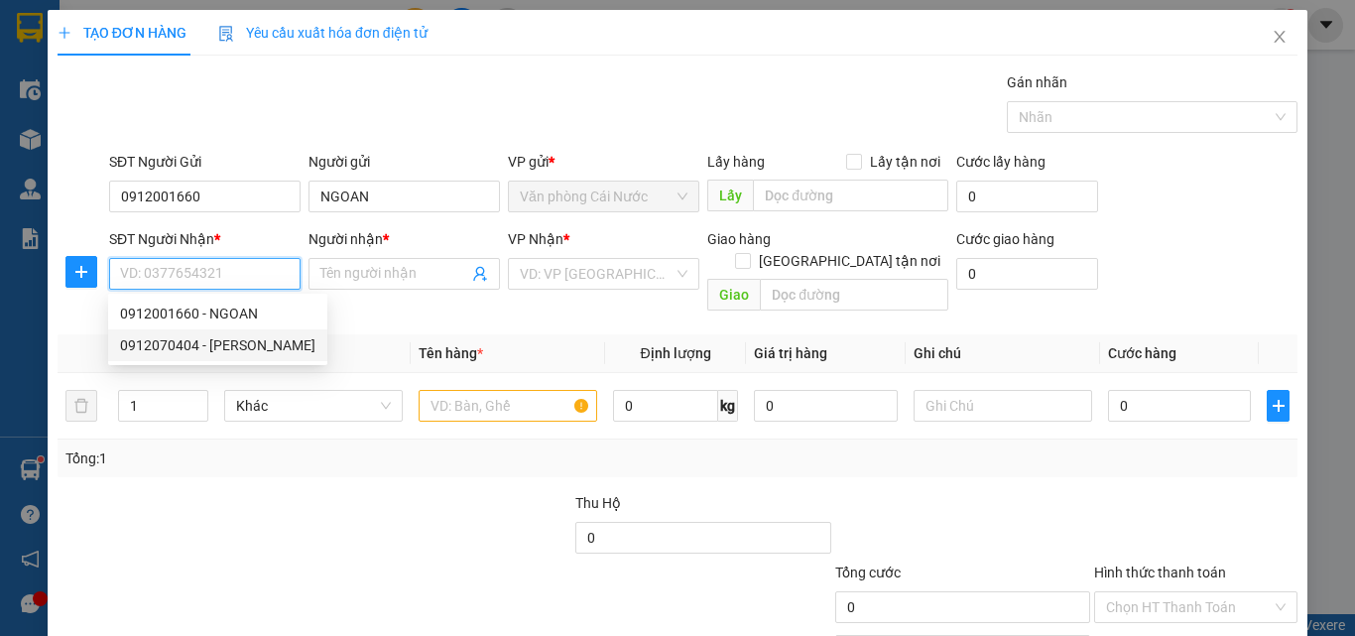
click at [223, 350] on div "0912070404 - [PERSON_NAME]" at bounding box center [217, 345] width 195 height 22
type input "0912070404"
type input "[PERSON_NAME]"
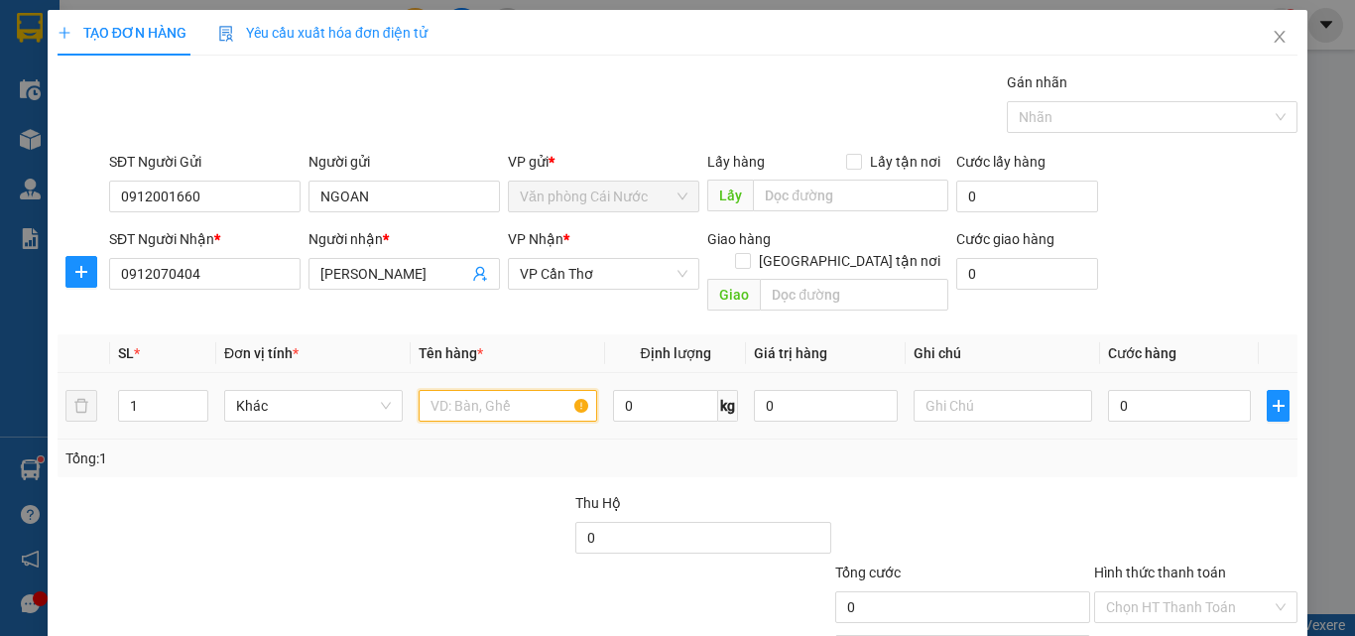
click at [490, 392] on input "text" at bounding box center [508, 406] width 179 height 32
type input "1 THÙNG"
click at [1155, 390] on input "0" at bounding box center [1179, 406] width 143 height 32
type input "5"
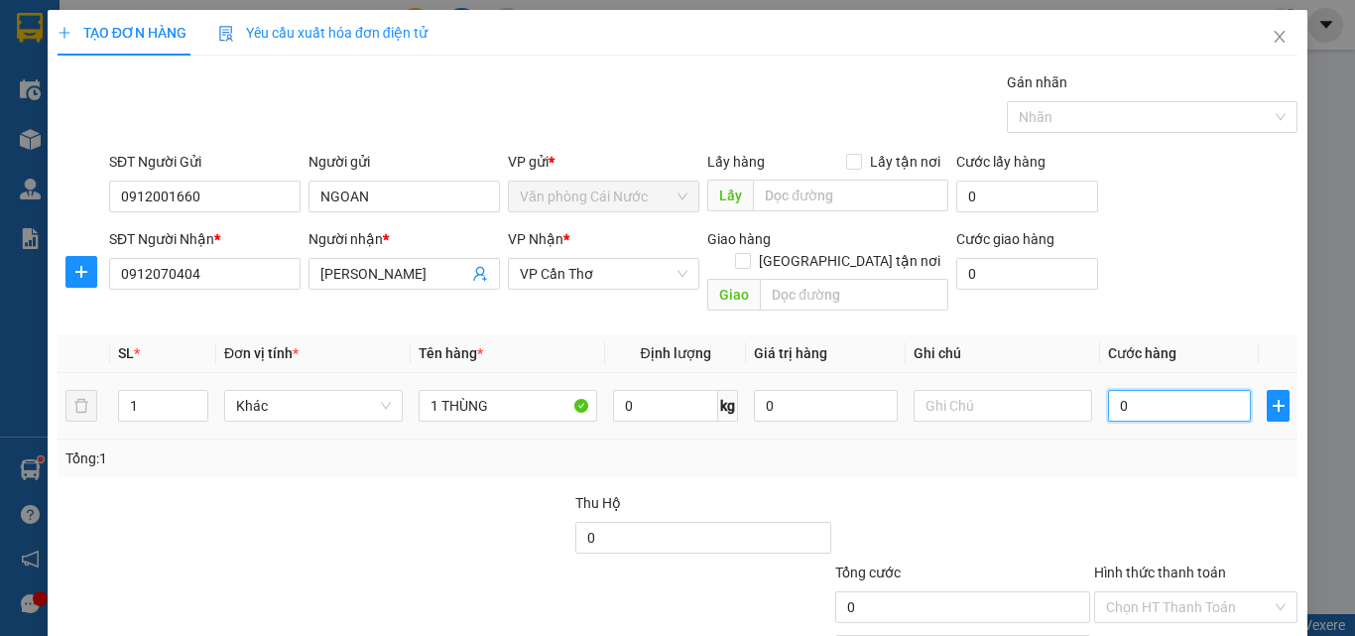
type input "5"
type input "50"
type input "50.000"
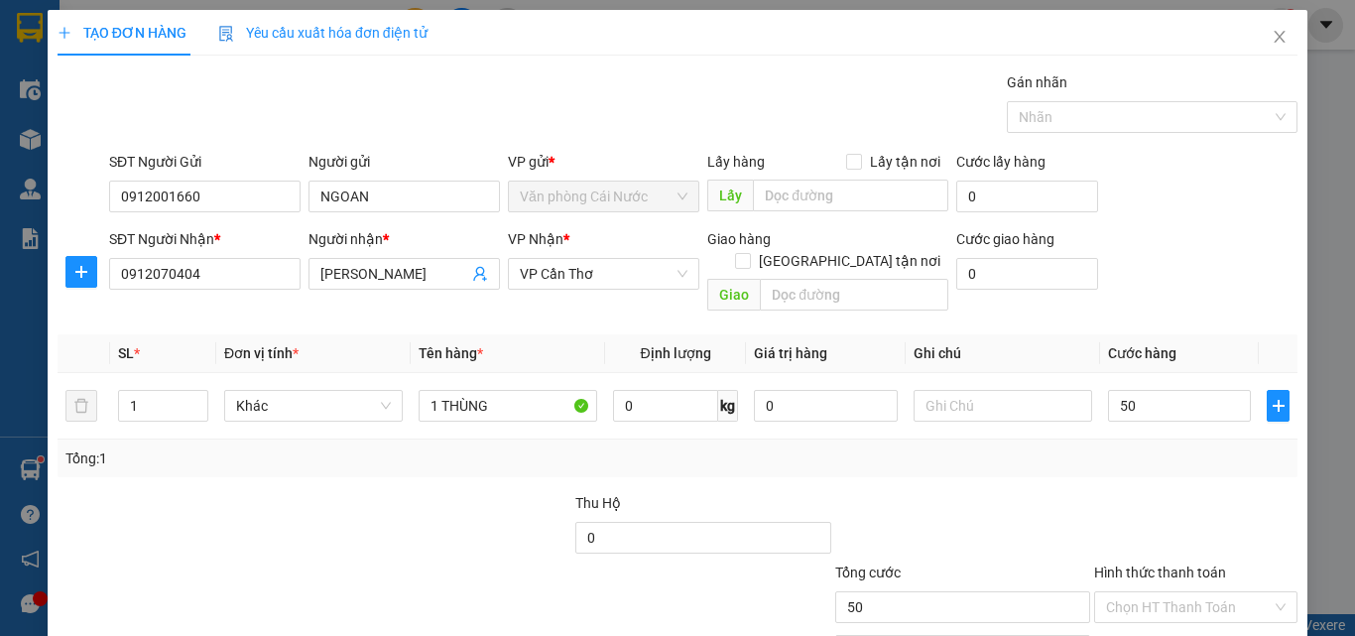
type input "50.000"
click at [1111, 455] on div "Transit Pickup Surcharge Ids Transit Deliver Surcharge Ids Transit Deliver Surc…" at bounding box center [678, 394] width 1240 height 646
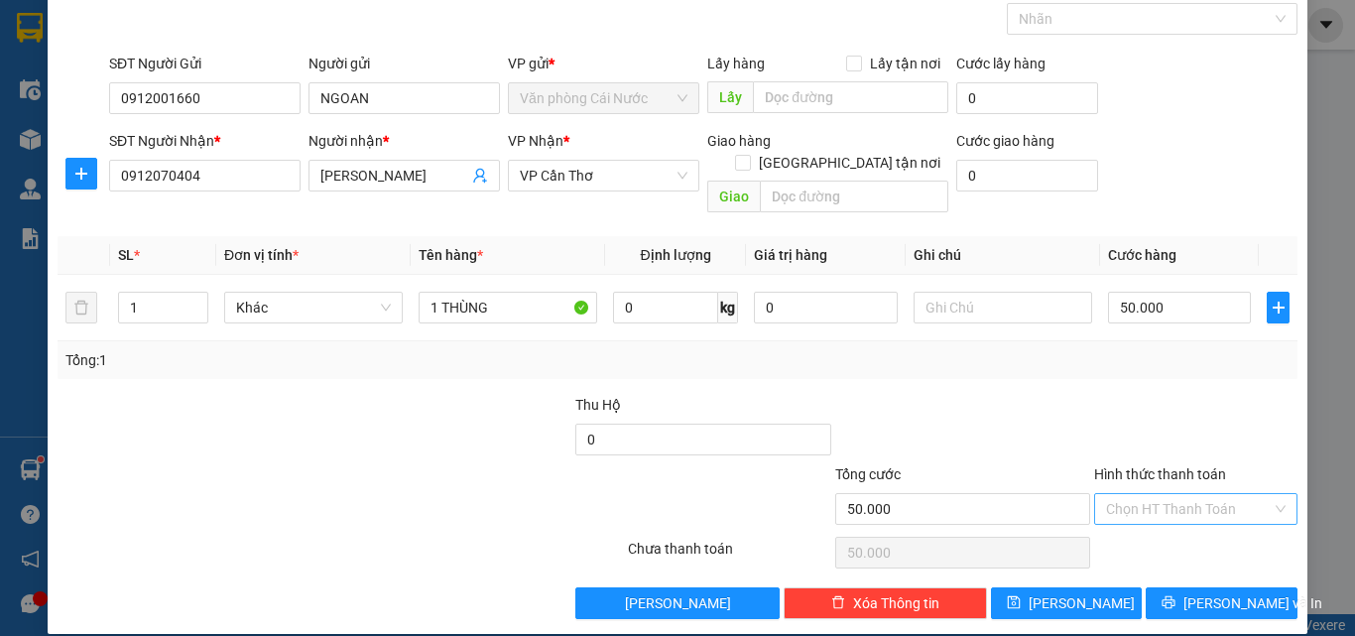
click at [1129, 494] on input "Hình thức thanh toán" at bounding box center [1189, 509] width 166 height 30
click at [1123, 525] on div "Tại văn phòng" at bounding box center [1184, 527] width 178 height 22
type input "0"
click at [1194, 592] on span "[PERSON_NAME] và In" at bounding box center [1253, 603] width 139 height 22
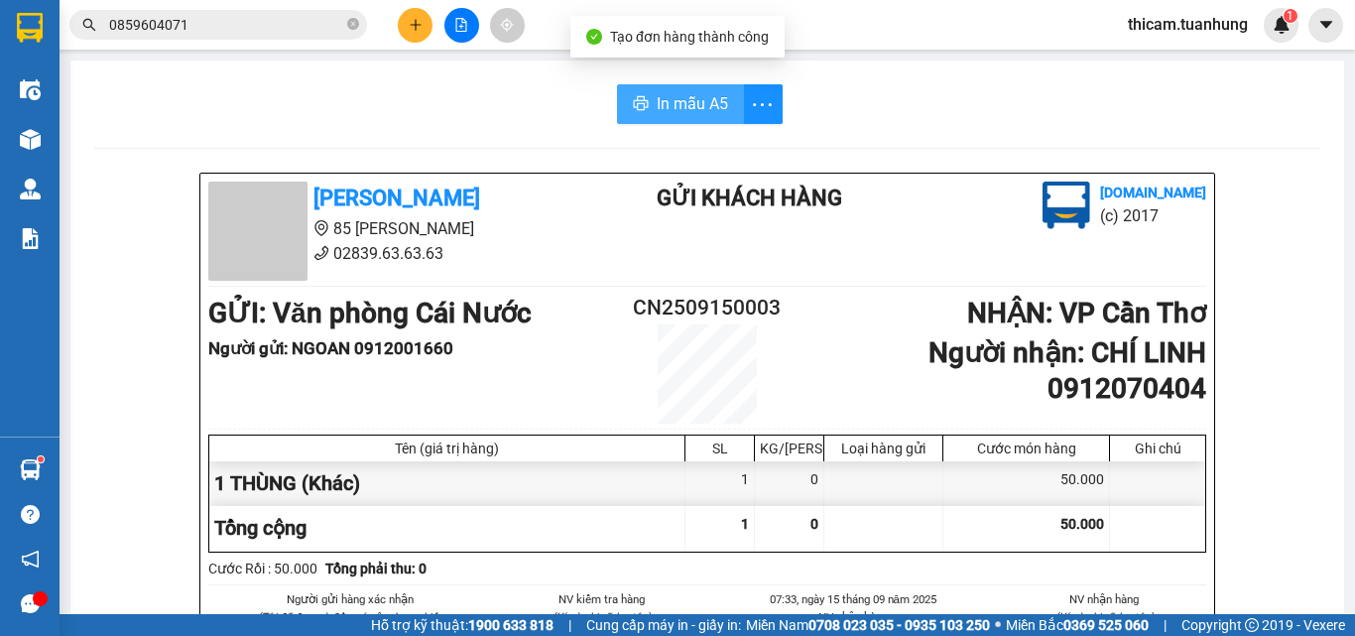
click at [662, 103] on span "In mẫu A5" at bounding box center [692, 103] width 71 height 25
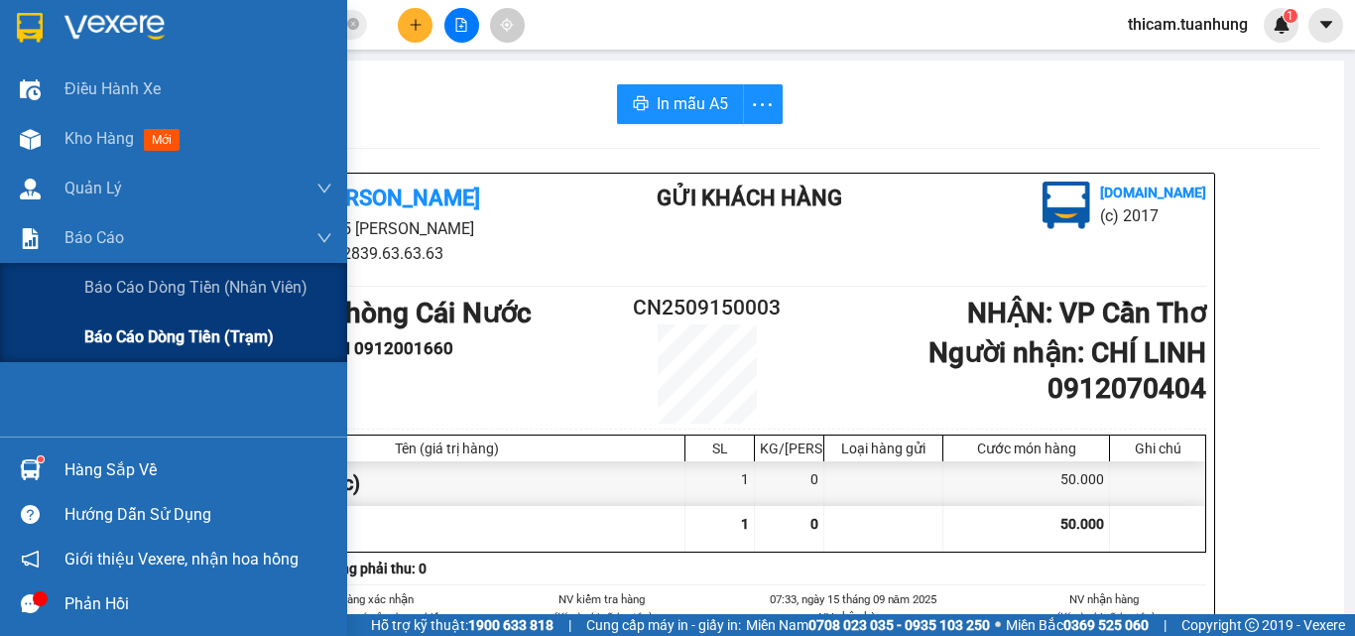
click at [100, 336] on span "Báo cáo dòng tiền (trạm)" at bounding box center [179, 336] width 190 height 25
